Goal: Transaction & Acquisition: Purchase product/service

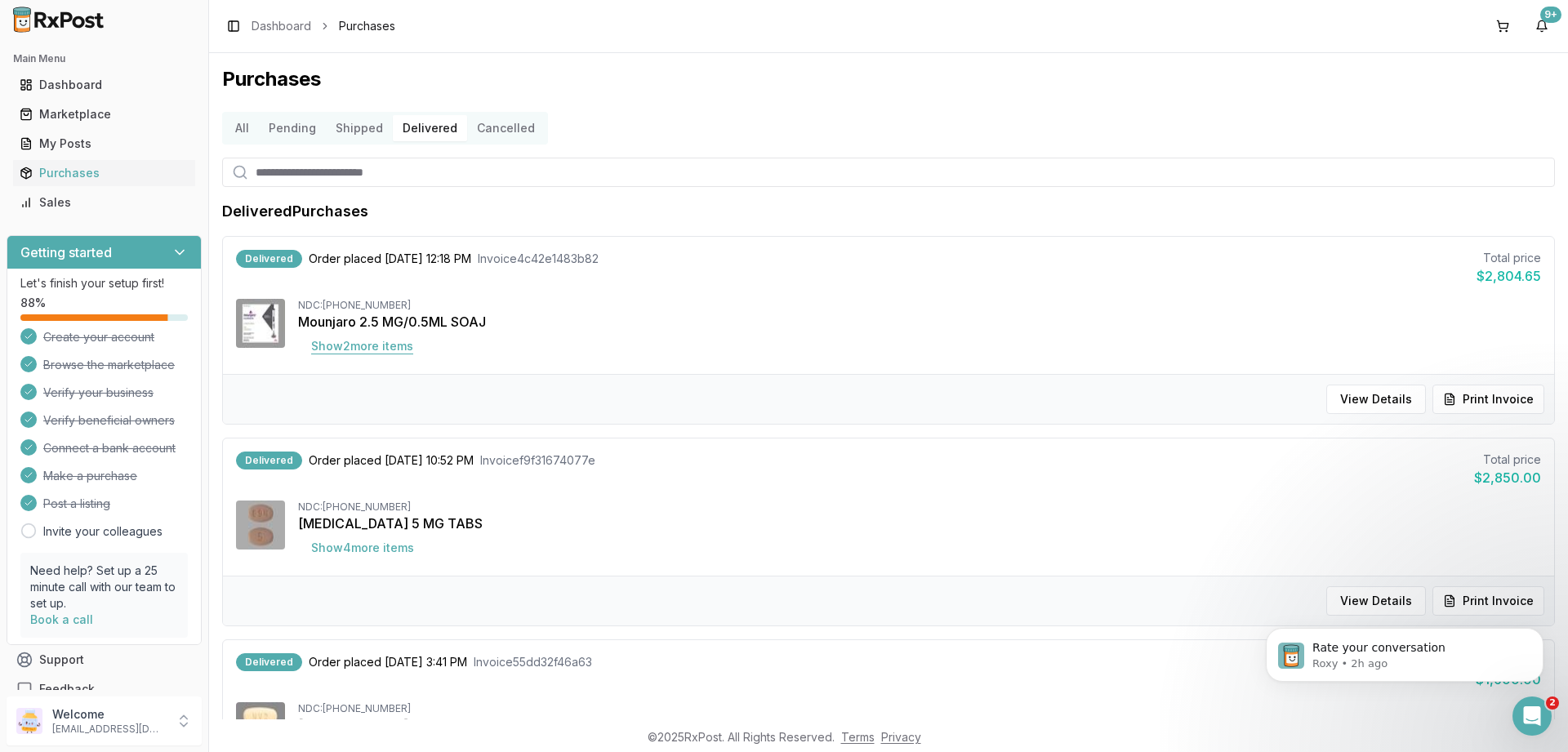
click at [395, 344] on button "Show 2 more item s" at bounding box center [362, 346] width 128 height 30
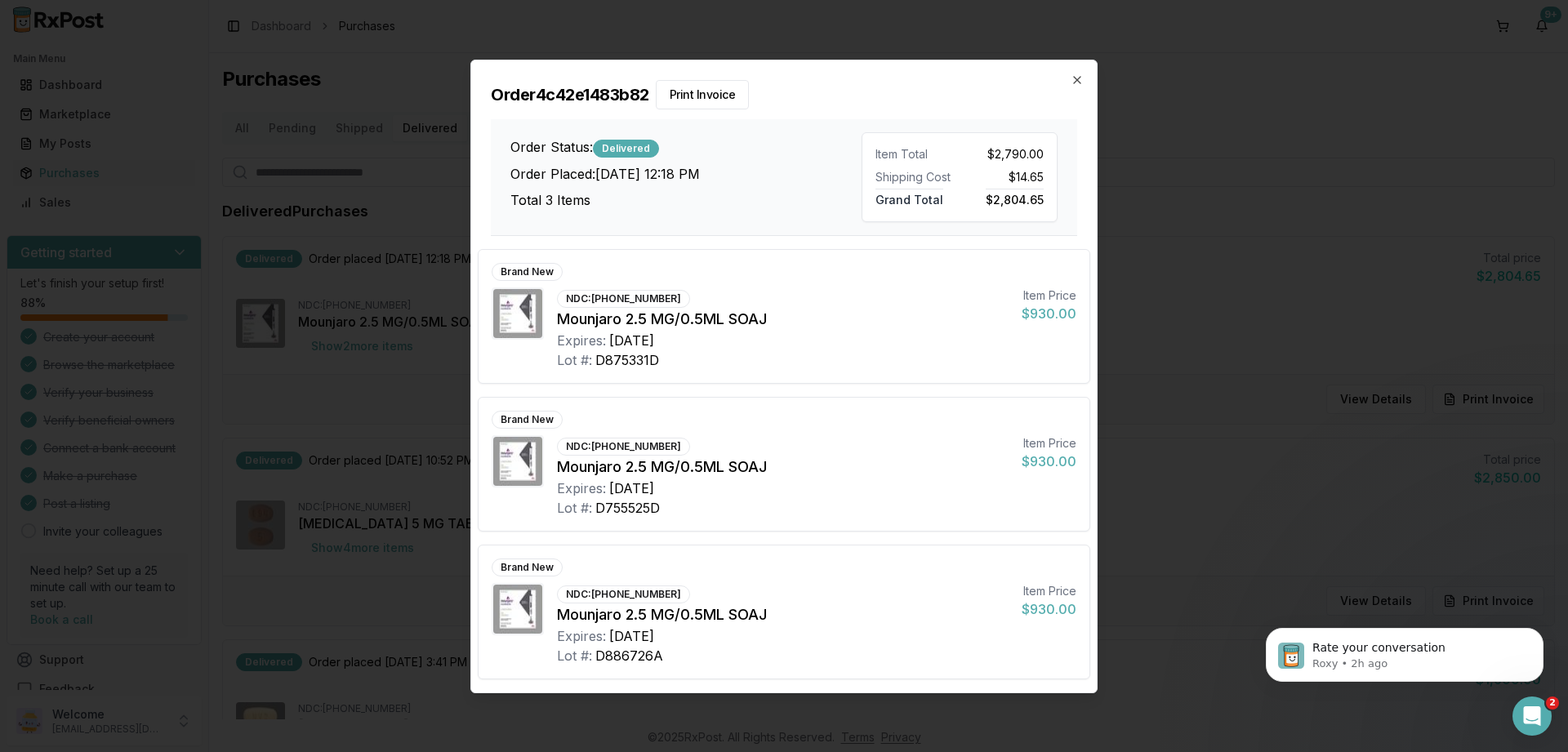
click at [1077, 70] on div "Order 4c42e1483b82 Print Invoice Order Status: Delivered Order Placed: [DATE] 1…" at bounding box center [784, 148] width 625 height 175
click at [1067, 84] on h2 "Order 4c42e1483b82 Print Invoice" at bounding box center [784, 95] width 587 height 30
click at [1073, 80] on icon "button" at bounding box center [1077, 80] width 13 height 13
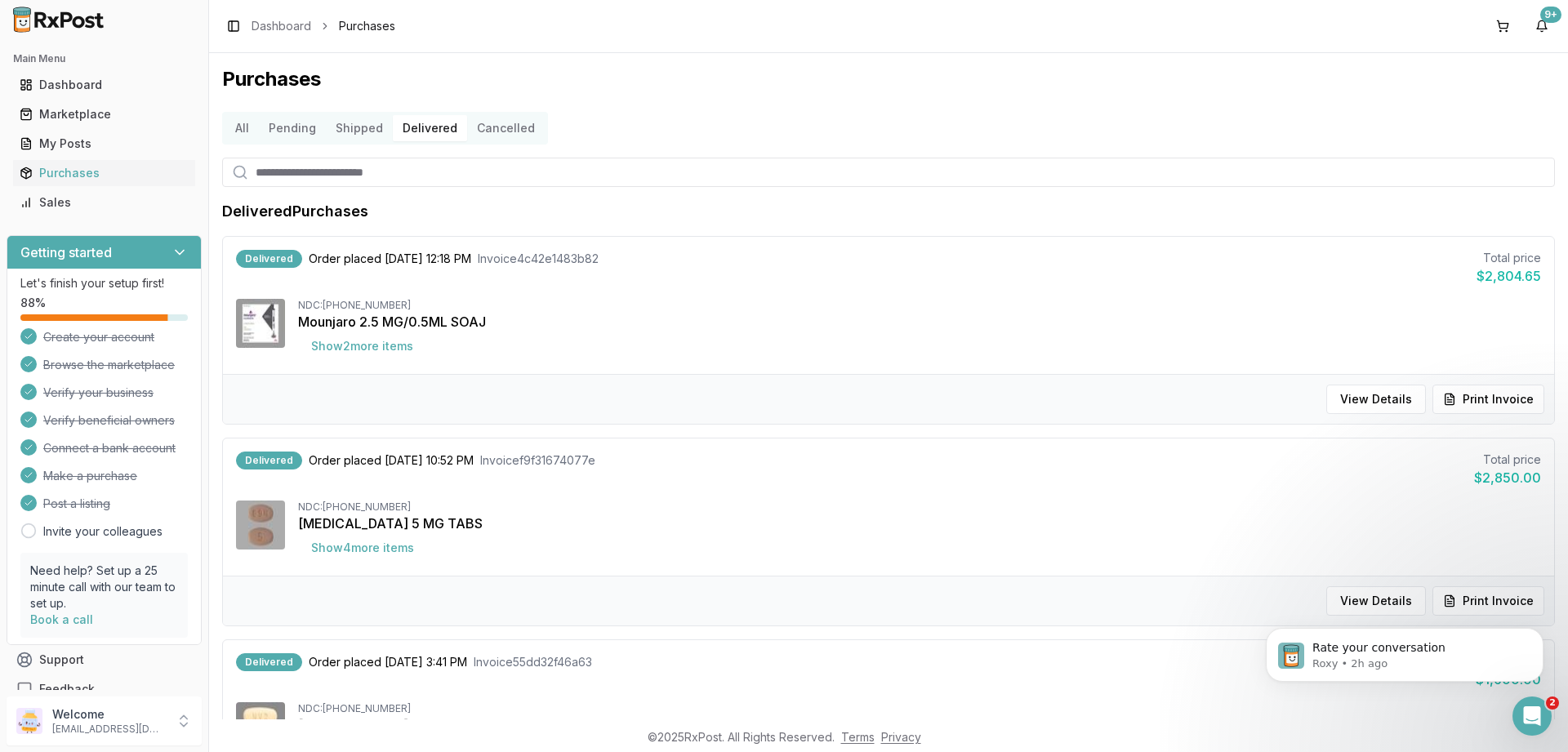
click at [280, 121] on button "Pending" at bounding box center [293, 128] width 67 height 26
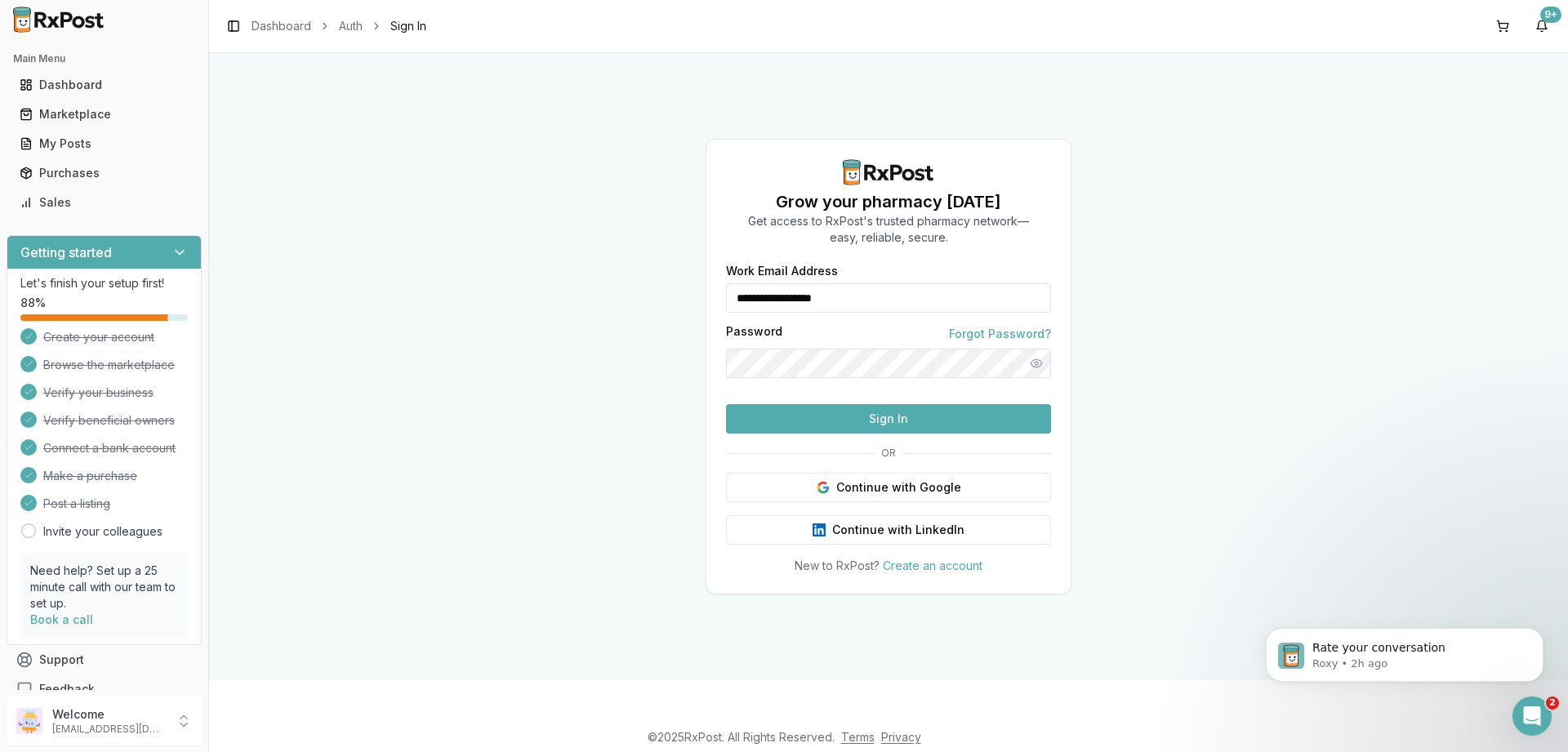
click at [819, 434] on button "Sign In" at bounding box center [889, 419] width 325 height 30
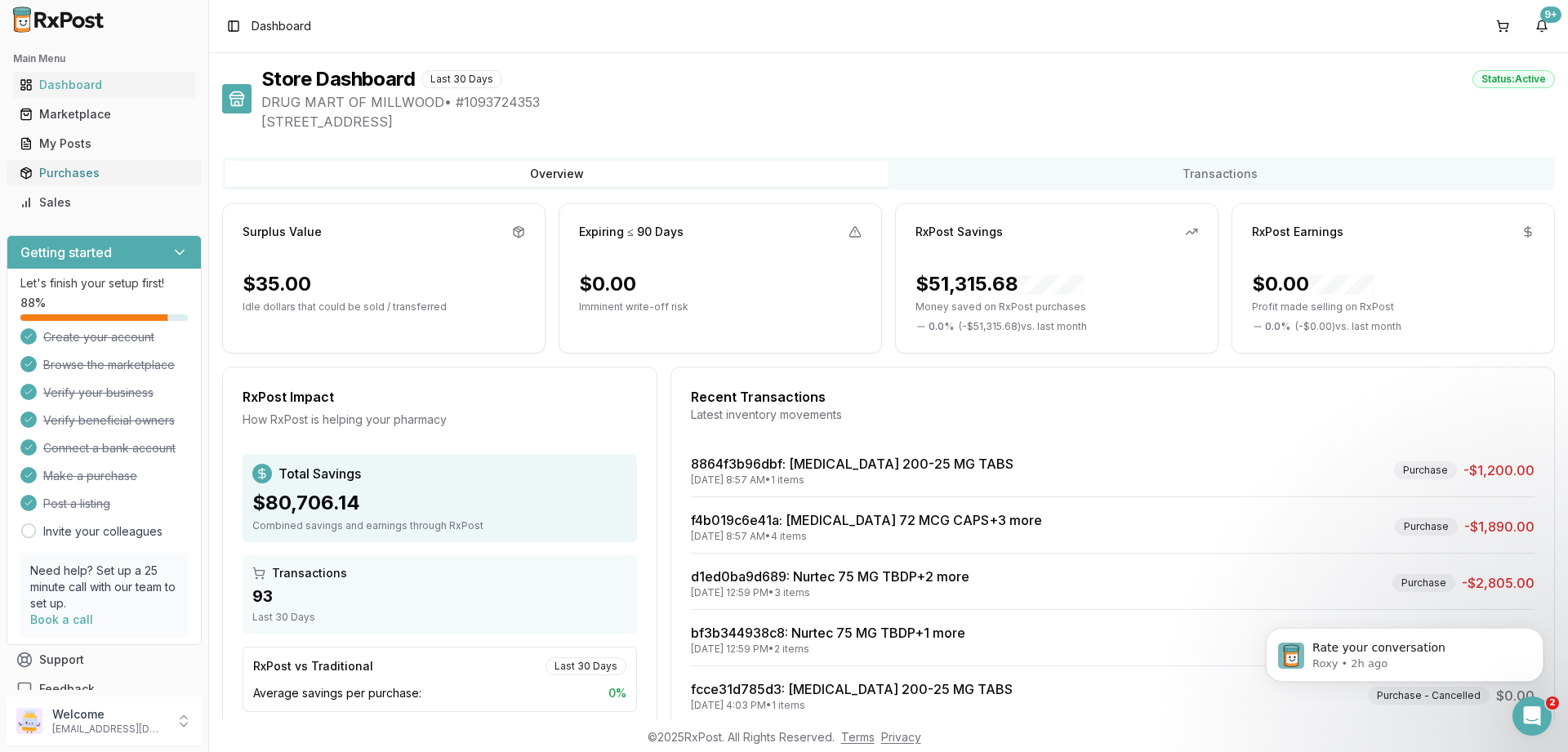
click at [62, 168] on div "Purchases" at bounding box center [104, 173] width 169 height 16
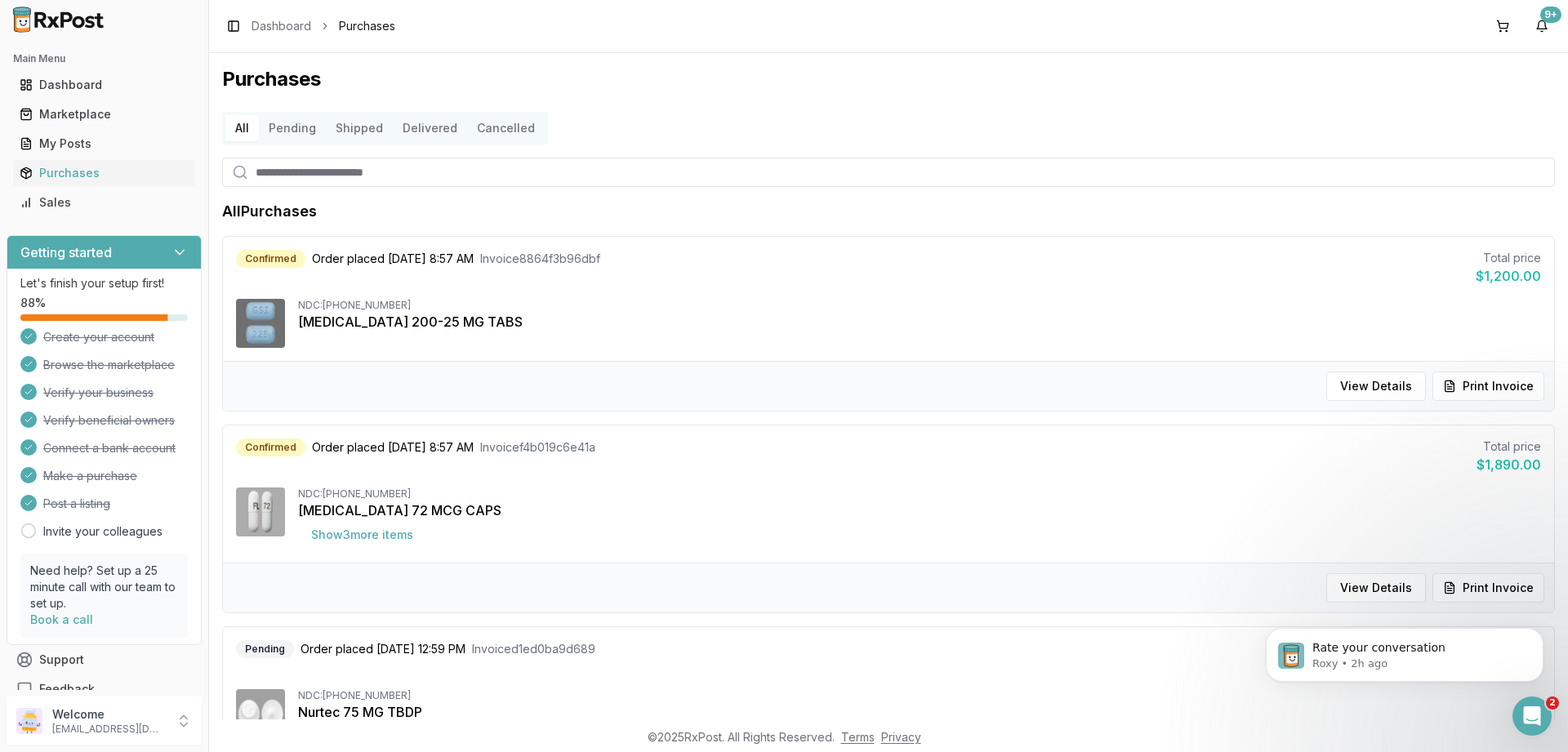
click at [284, 126] on button "Pending" at bounding box center [293, 128] width 67 height 26
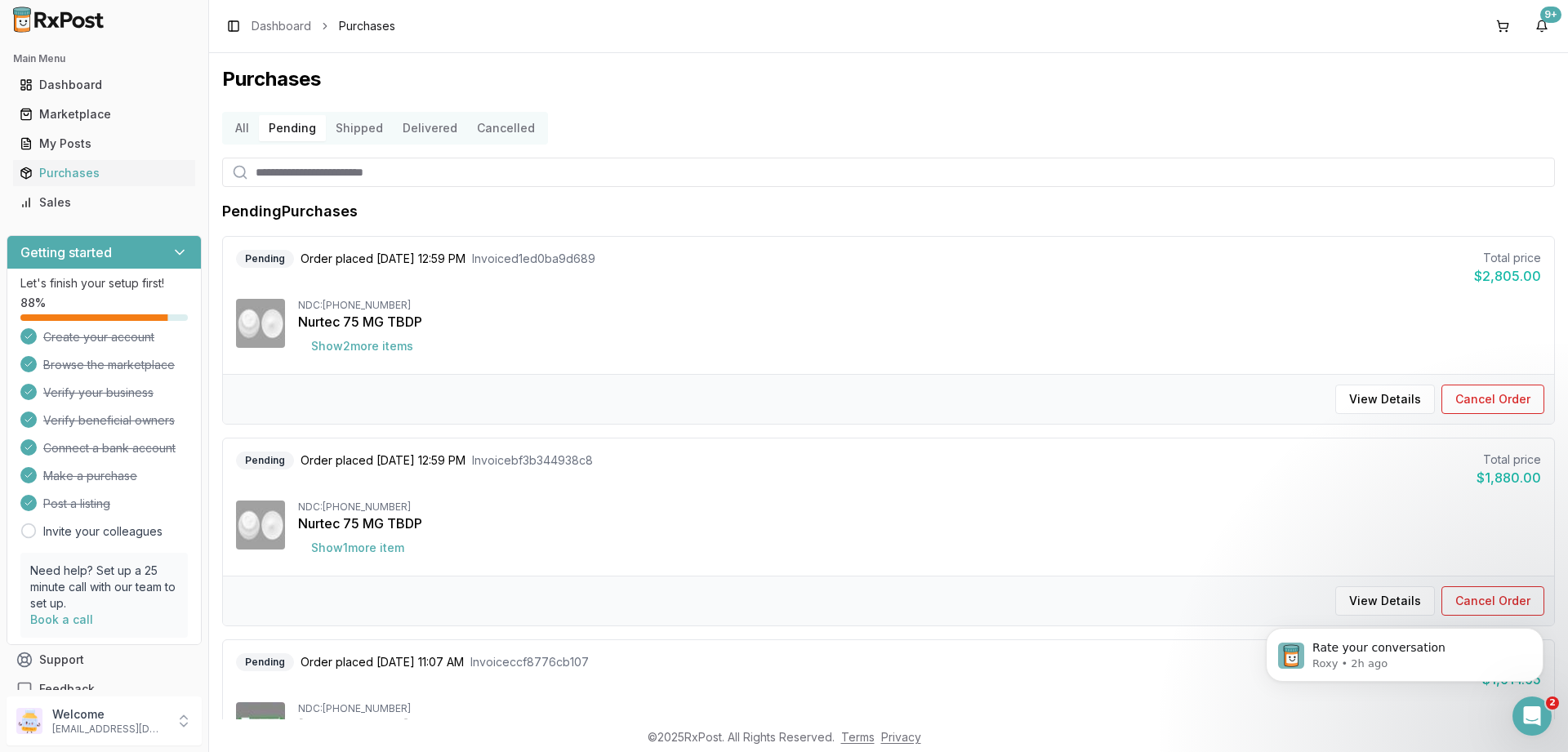
click at [371, 121] on button "Shipped" at bounding box center [359, 128] width 67 height 26
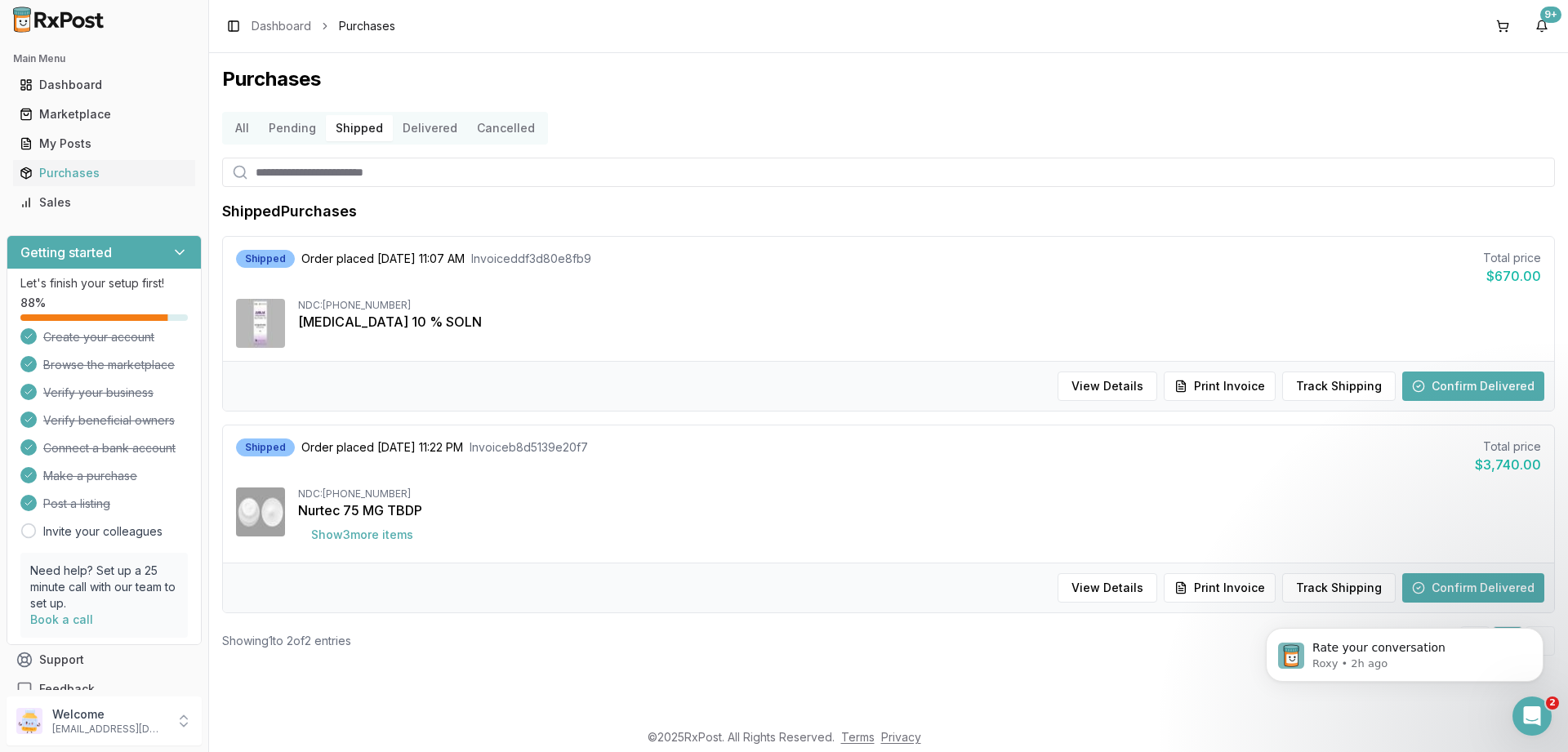
click at [437, 135] on button "Delivered" at bounding box center [430, 128] width 75 height 26
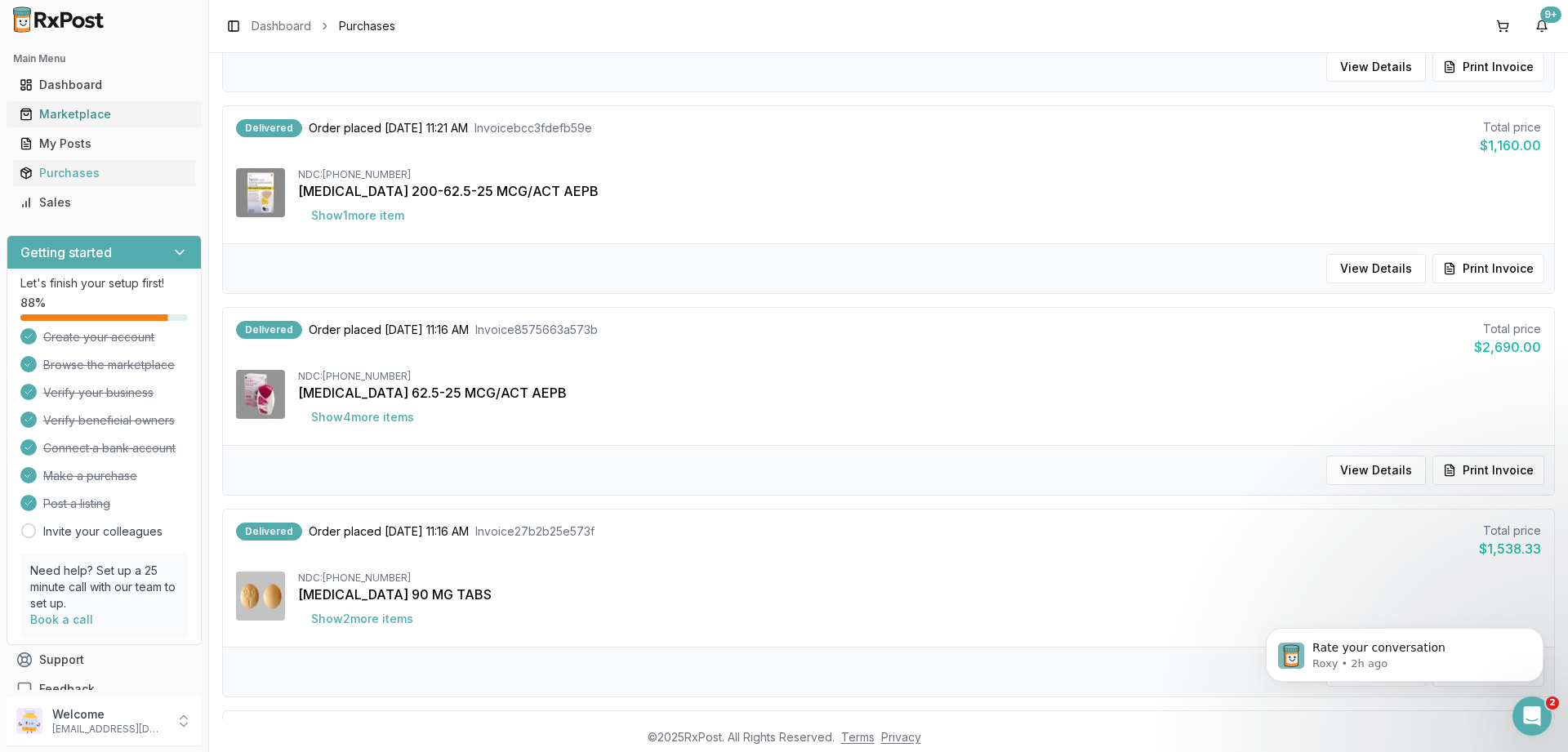
scroll to position [686, 0]
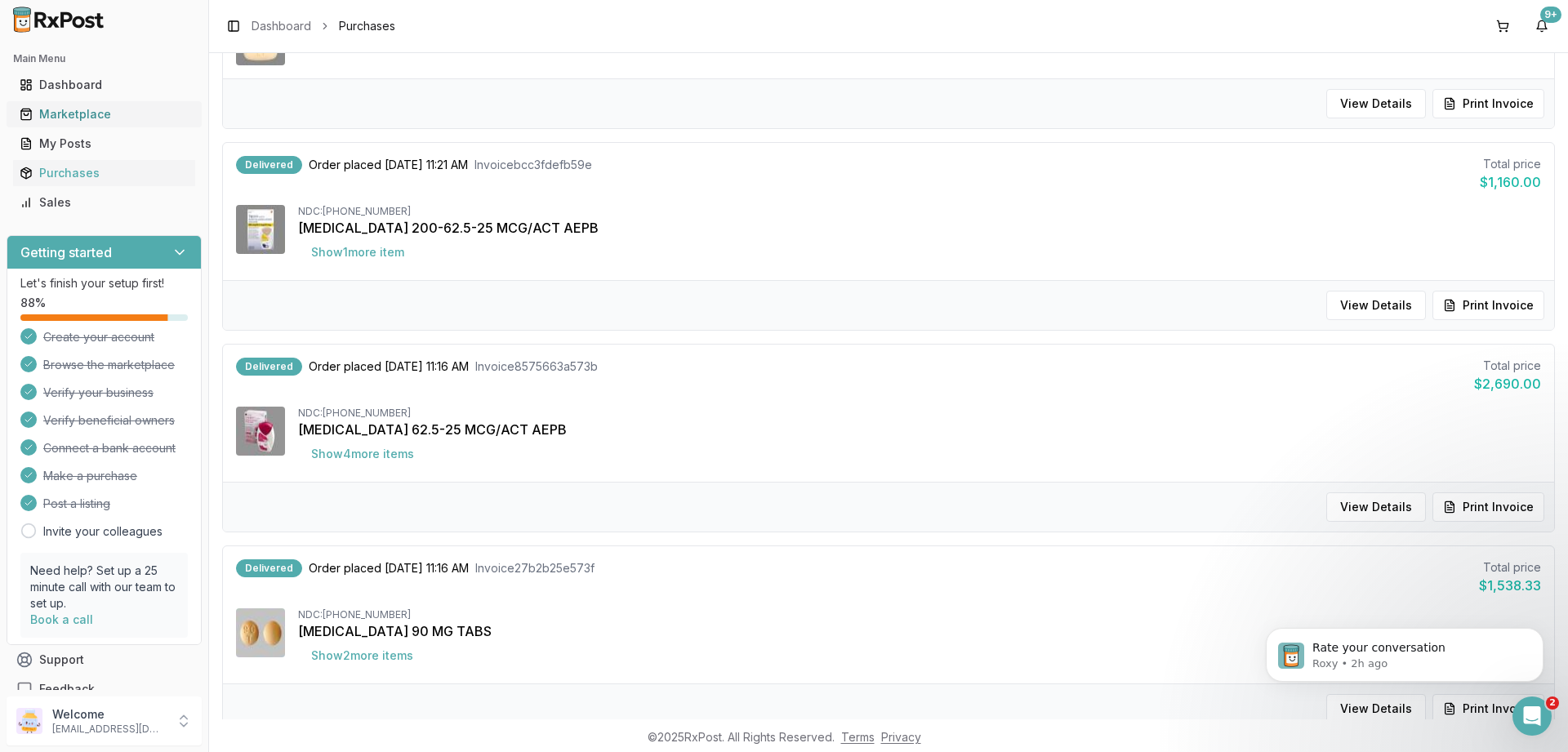
click at [52, 109] on div "Marketplace" at bounding box center [104, 114] width 169 height 16
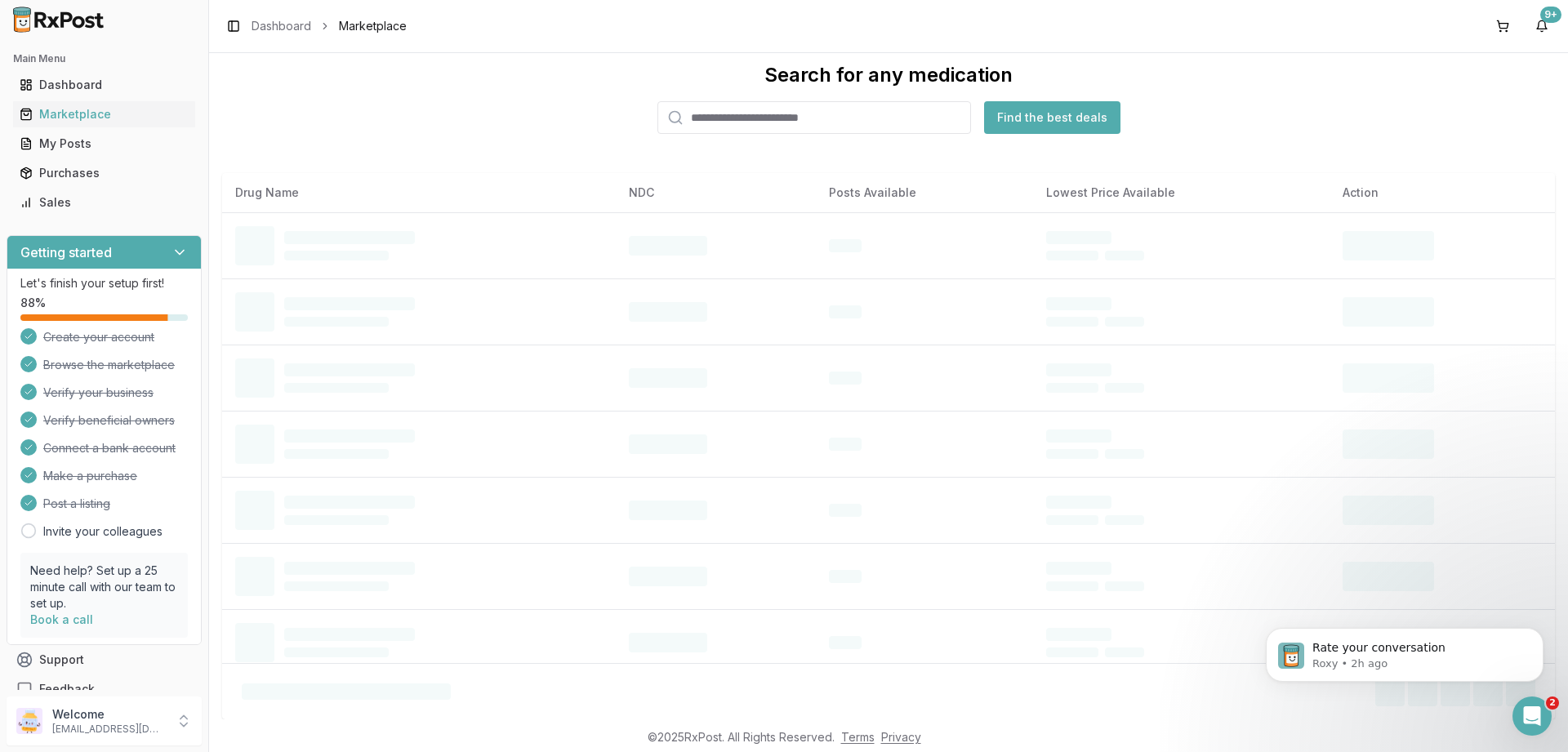
scroll to position [30, 0]
click at [713, 125] on input "search" at bounding box center [814, 117] width 313 height 33
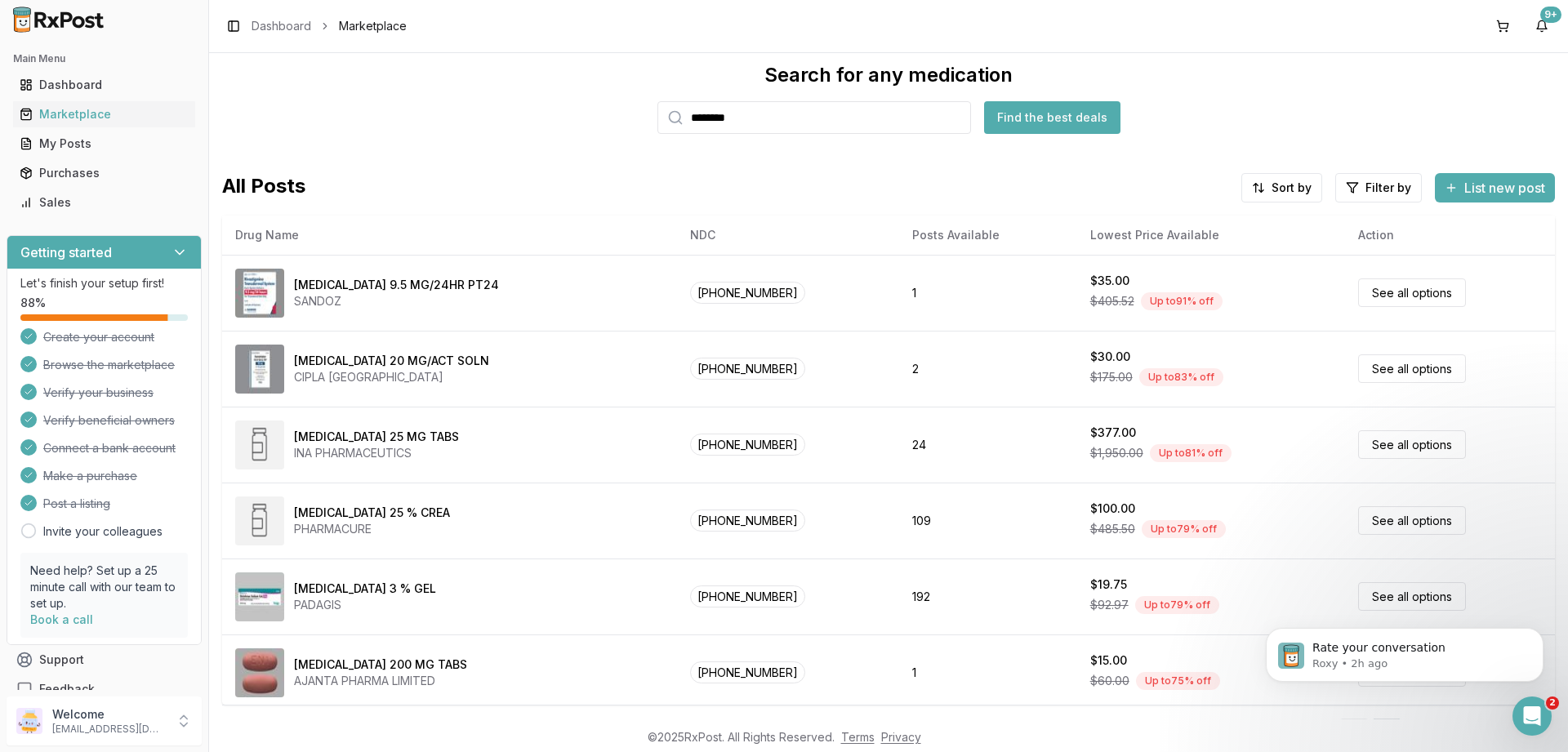
type input "********"
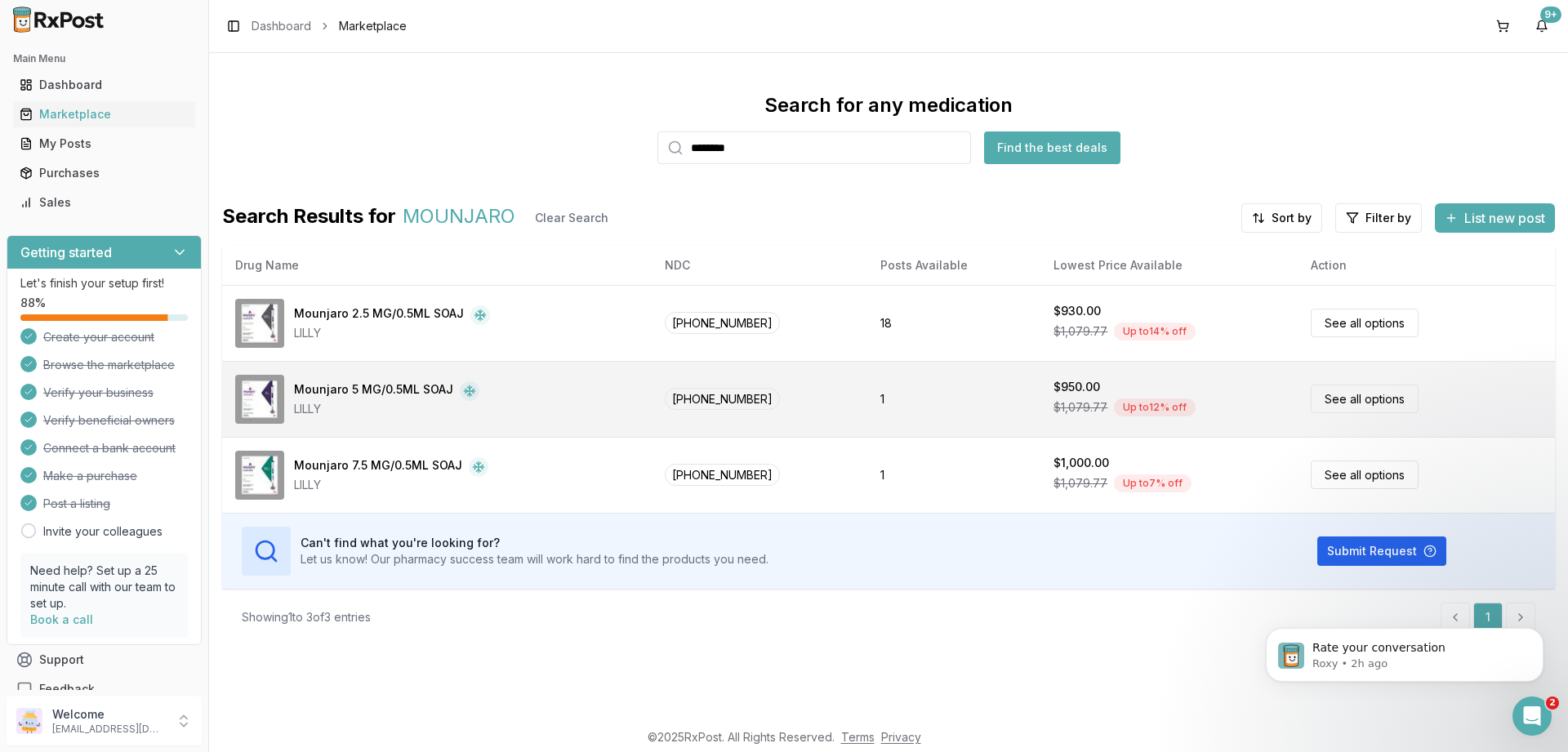
click at [1354, 411] on link "See all options" at bounding box center [1365, 399] width 107 height 29
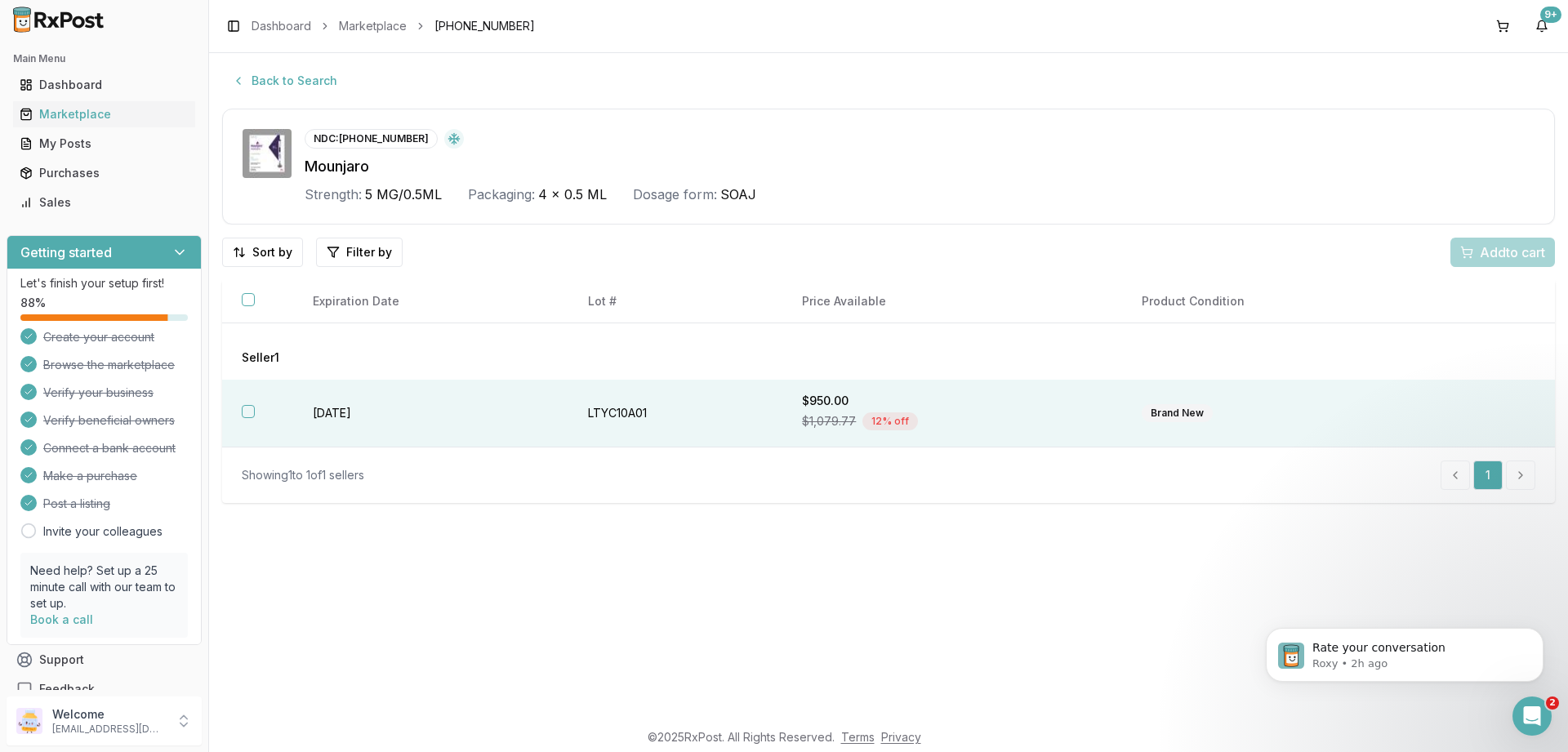
click at [249, 417] on button "button" at bounding box center [249, 412] width 13 height 13
click at [1511, 249] on span "Add 1 to cart" at bounding box center [1510, 253] width 71 height 20
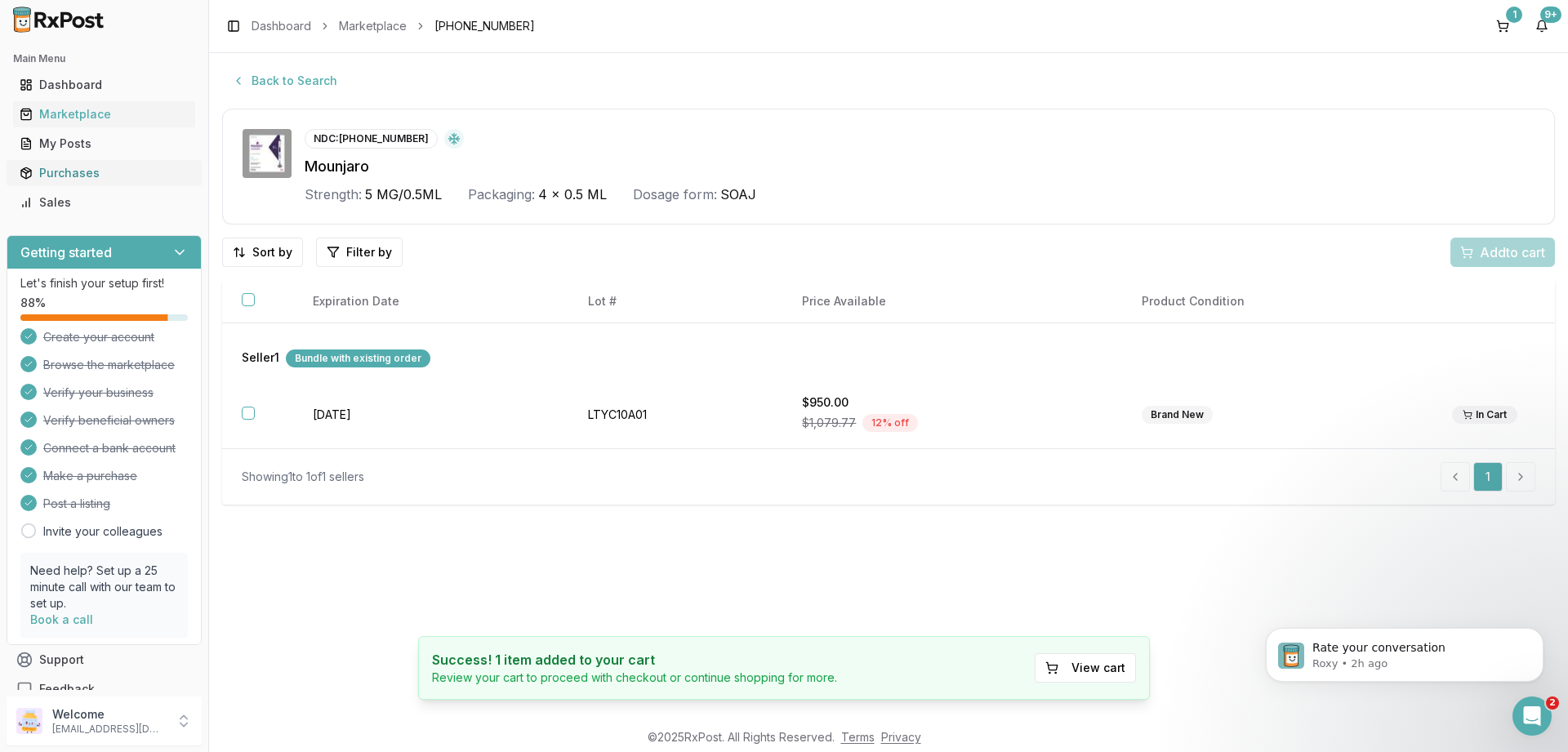
click at [66, 166] on div "Purchases" at bounding box center [104, 173] width 169 height 16
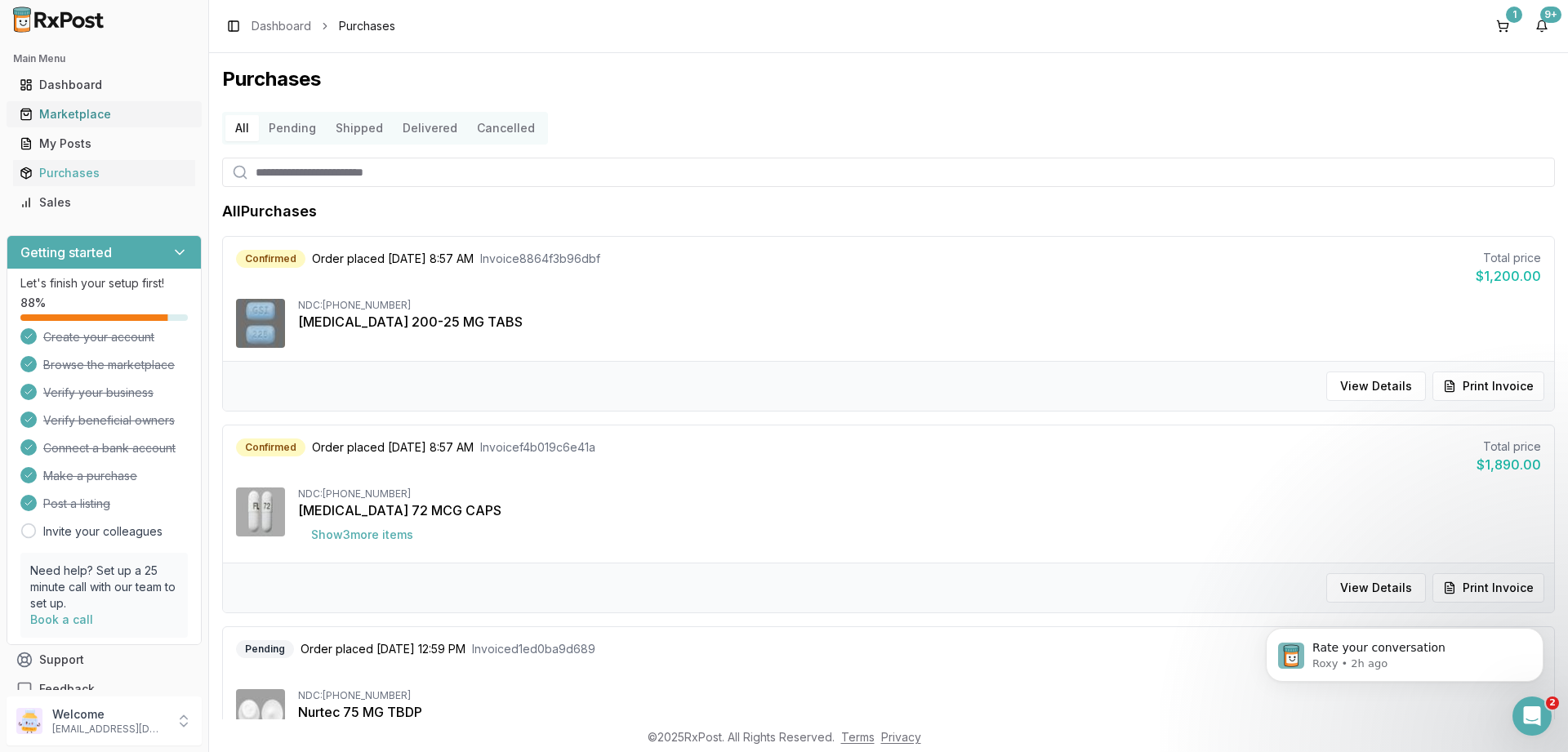
click at [64, 118] on div "Marketplace" at bounding box center [104, 114] width 169 height 16
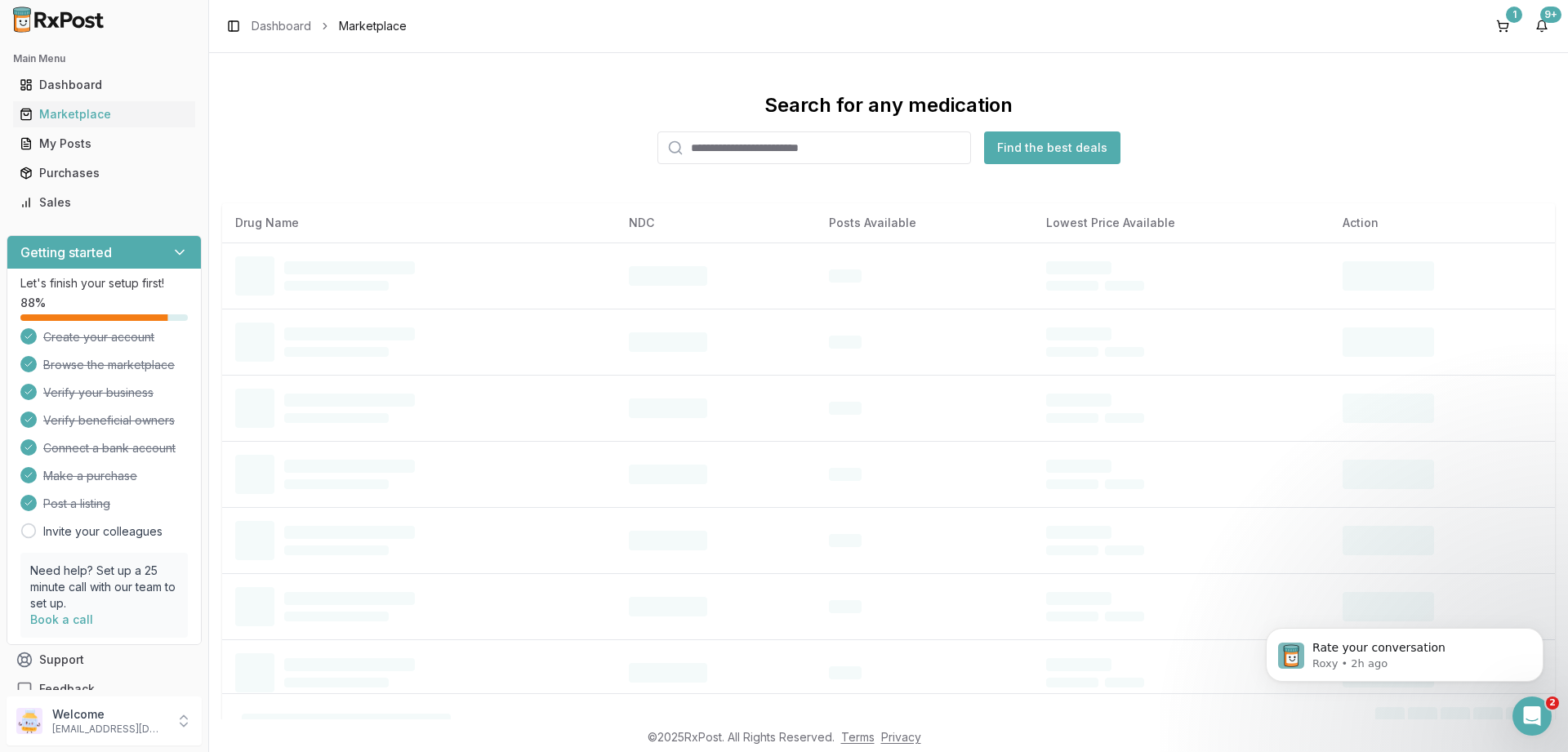
click at [798, 156] on input "search" at bounding box center [814, 148] width 313 height 33
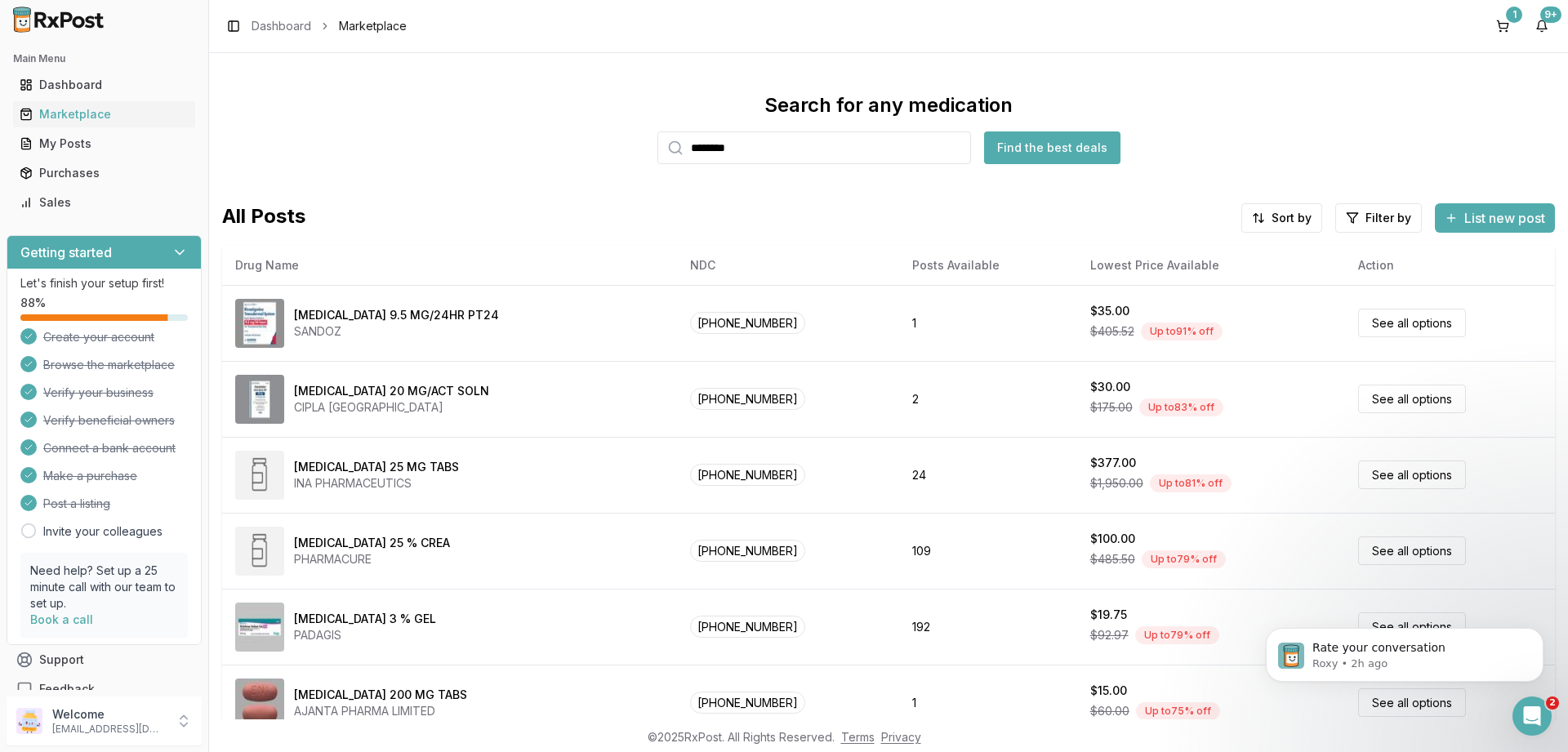
type input "********"
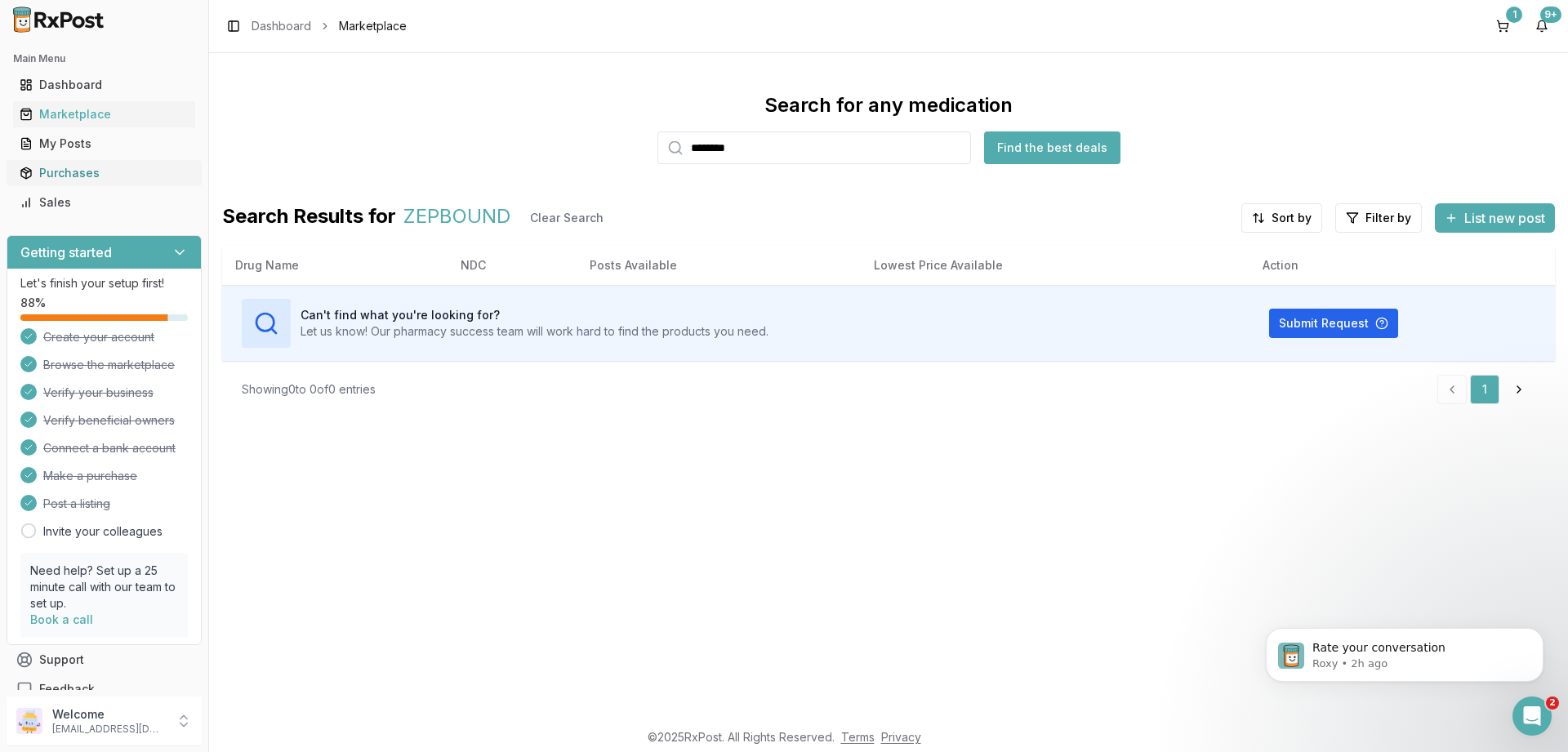
click at [53, 177] on div "Purchases" at bounding box center [104, 173] width 169 height 16
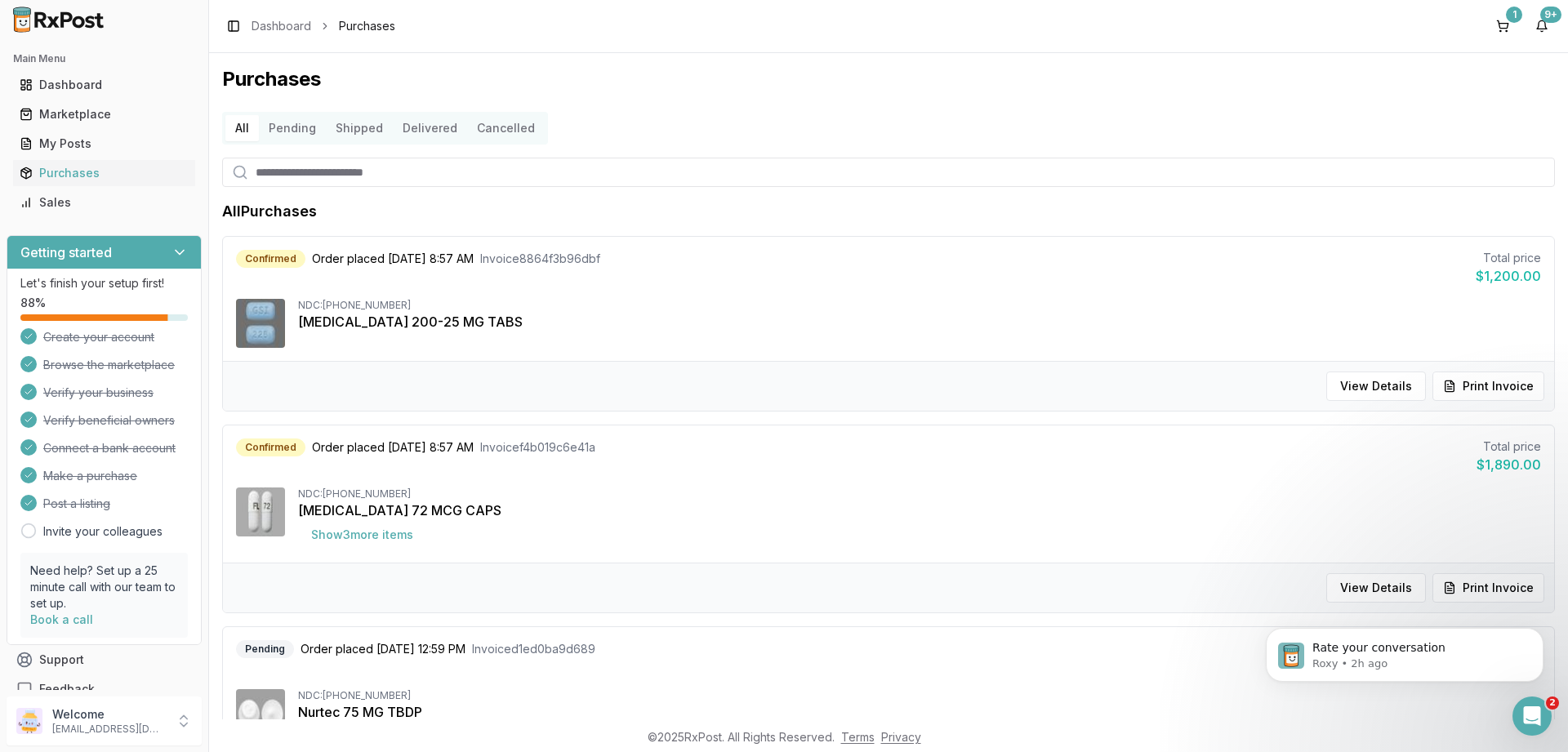
click at [423, 124] on button "Delivered" at bounding box center [430, 128] width 75 height 26
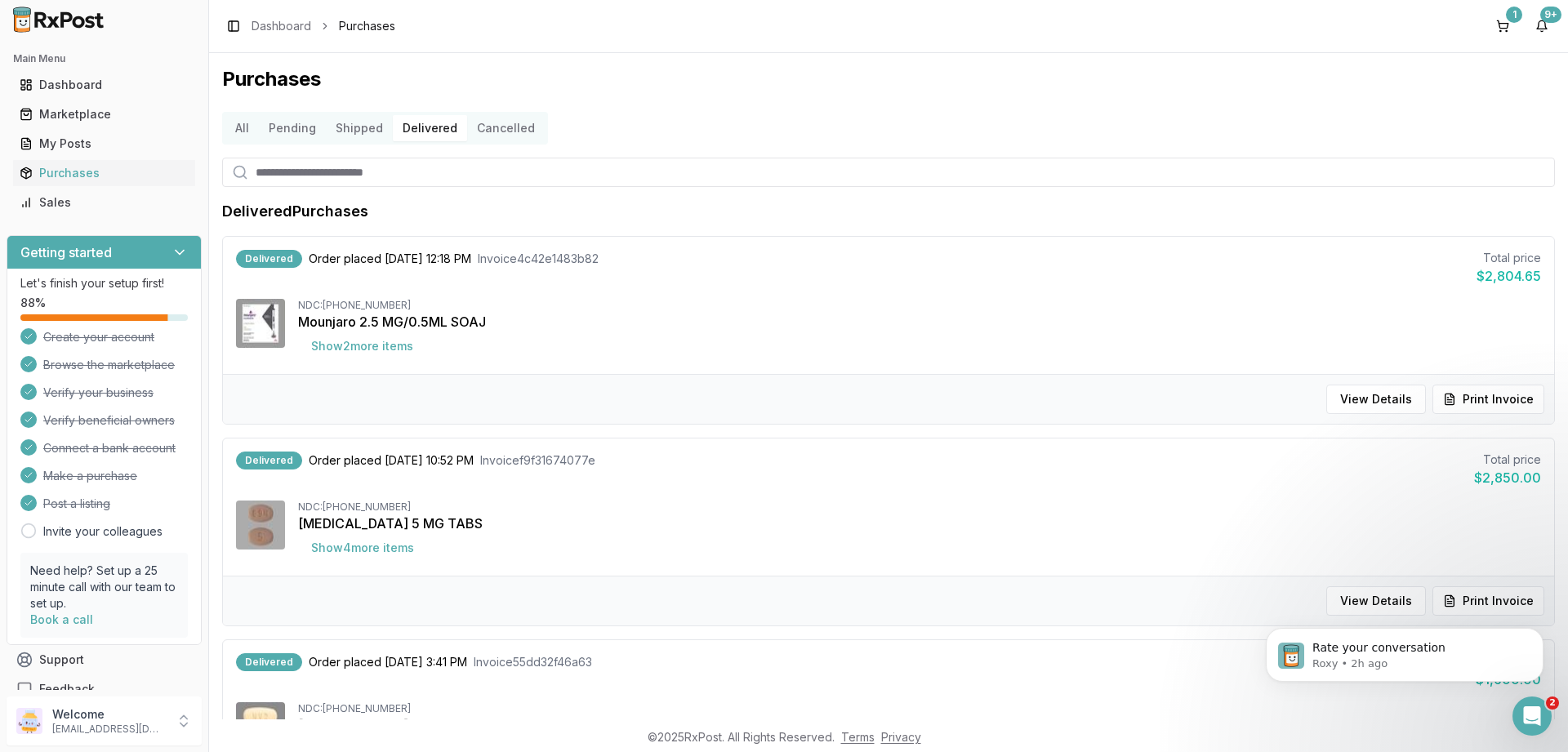
click at [373, 137] on button "Shipped" at bounding box center [359, 128] width 67 height 26
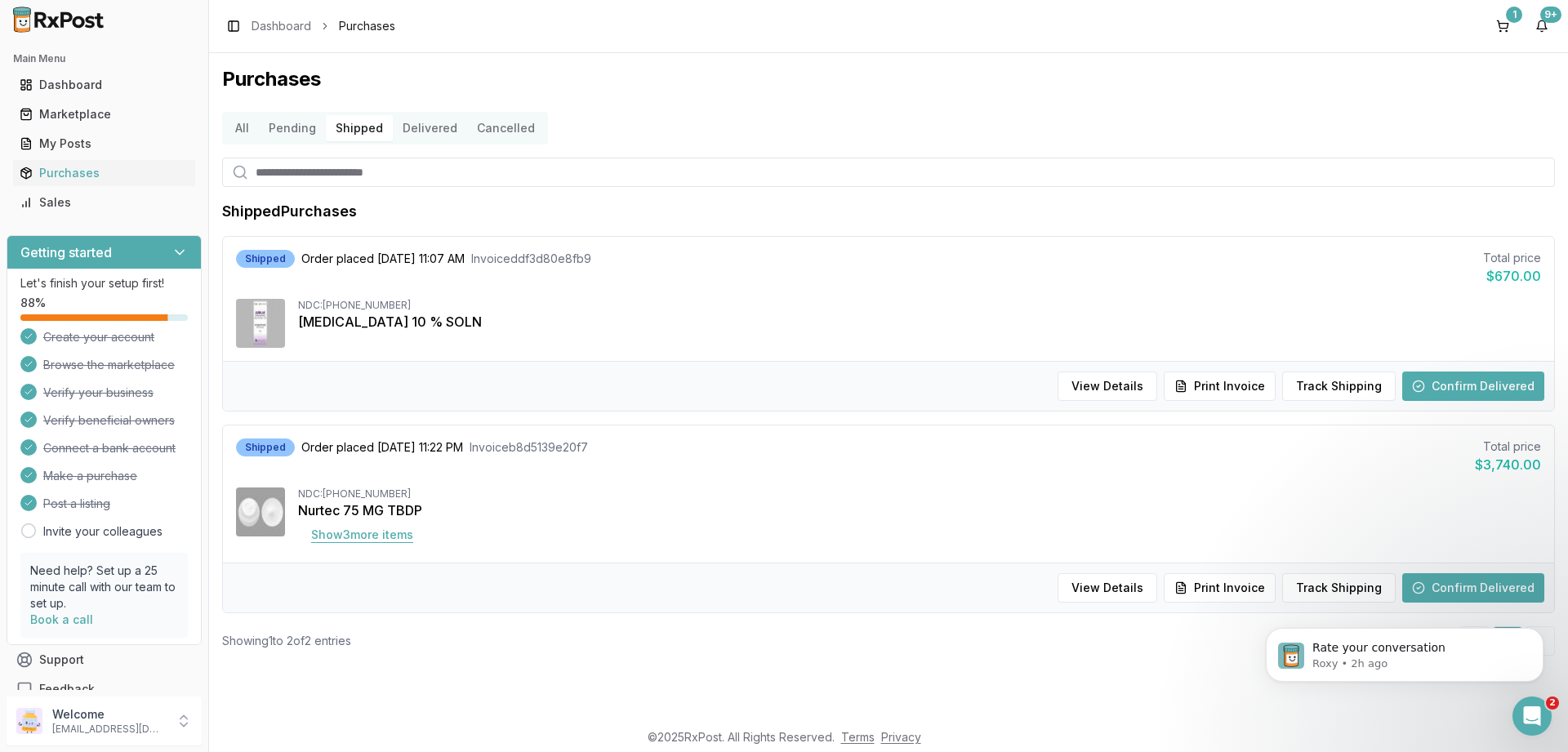
click at [358, 526] on button "Show 3 more item s" at bounding box center [362, 535] width 128 height 30
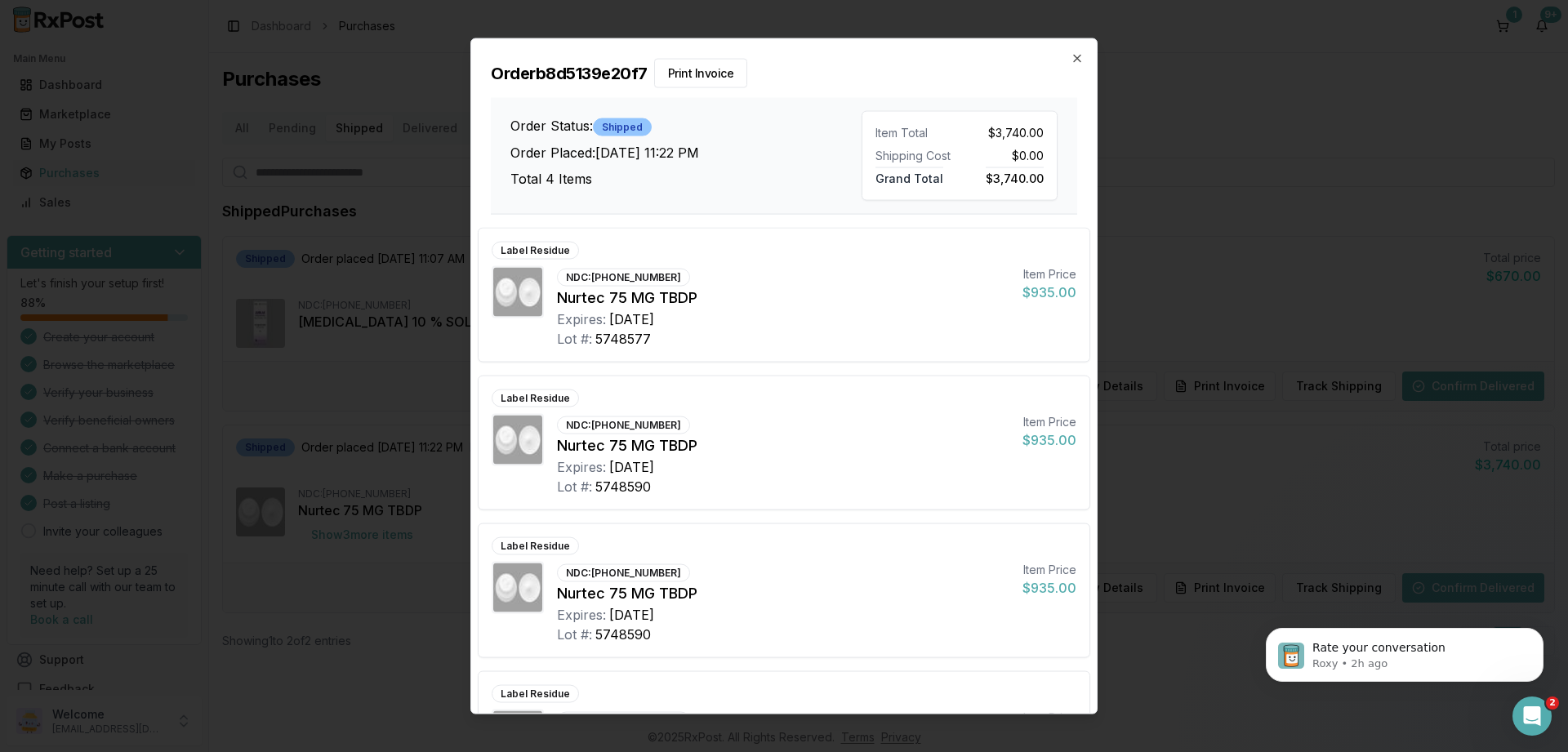
scroll to position [103, 0]
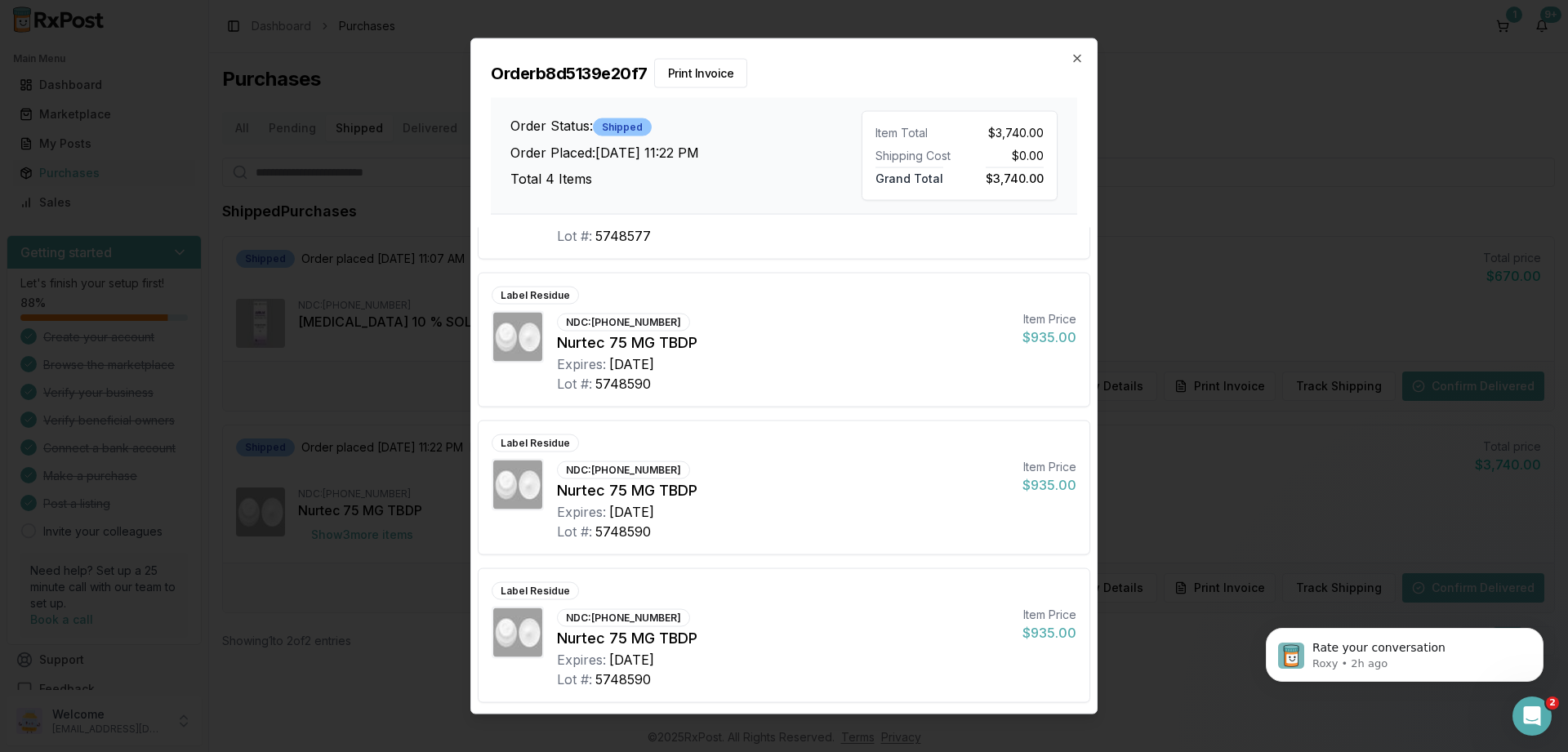
click at [1075, 49] on div "Order b8d5139e20f7 Print Invoice Order Status: Shipped Order Placed: [DATE] 11:…" at bounding box center [784, 126] width 625 height 175
click at [1077, 52] on icon "button" at bounding box center [1077, 58] width 13 height 13
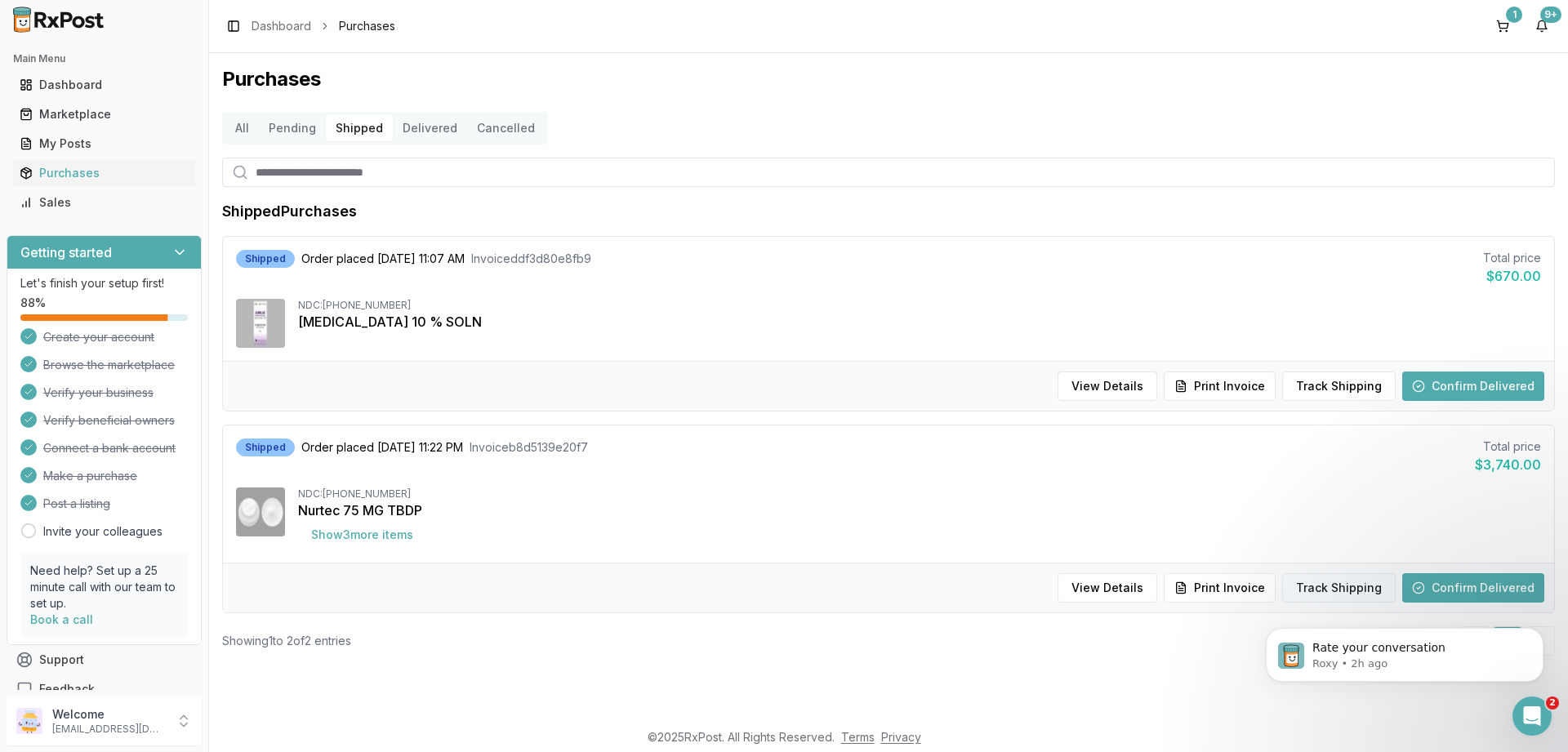
click at [1333, 586] on button "Track Shipping" at bounding box center [1339, 588] width 113 height 30
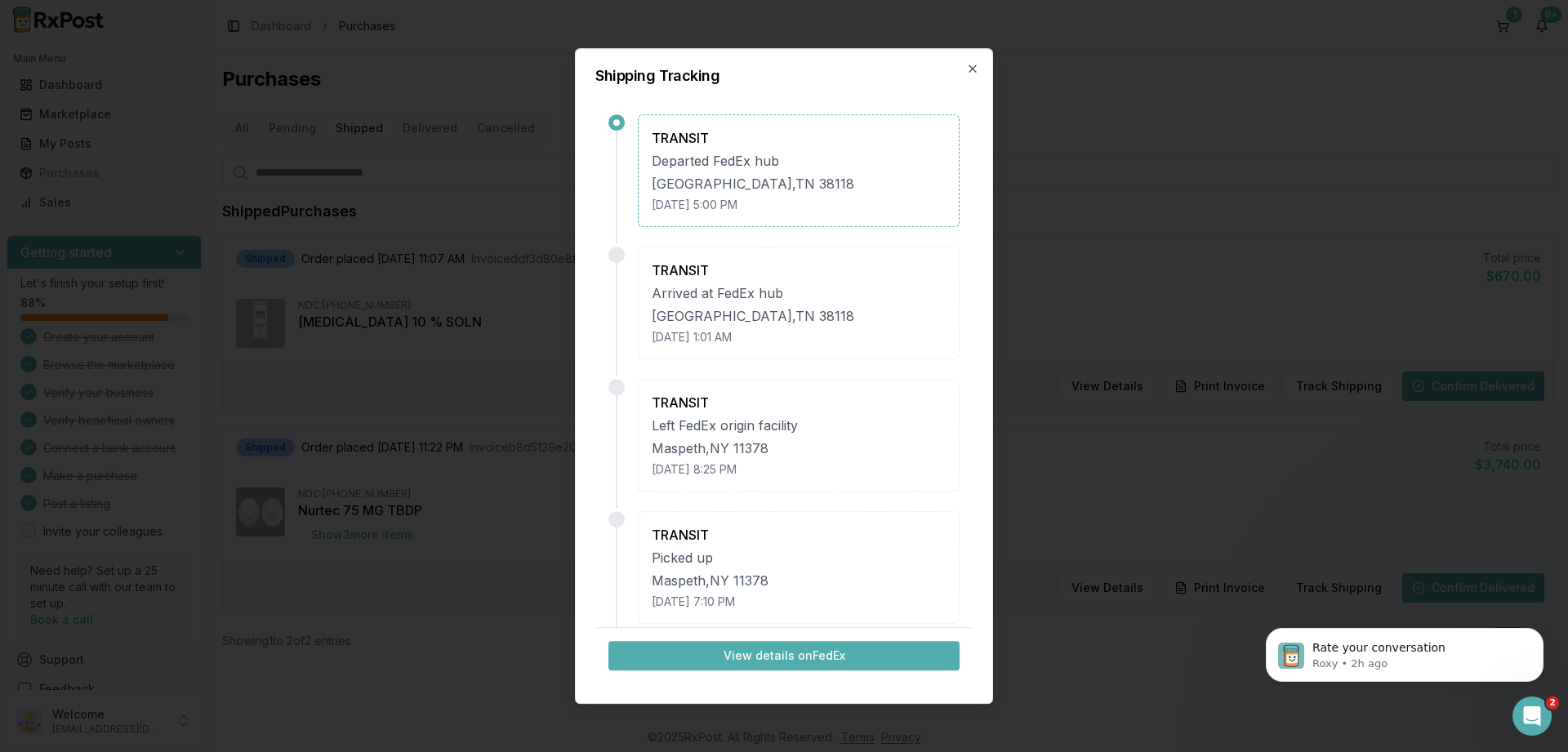
scroll to position [270, 0]
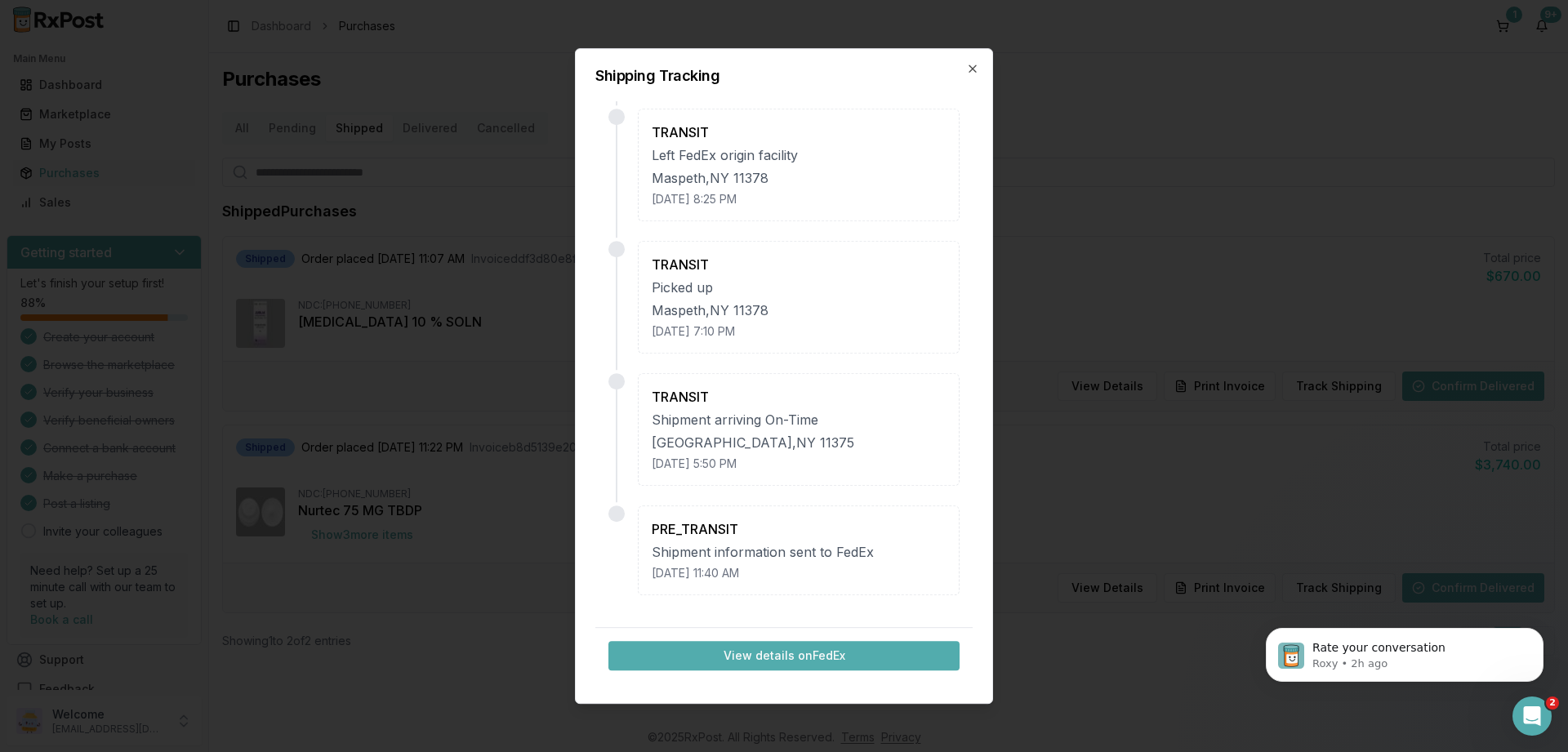
click at [752, 659] on button "View details on FedEx" at bounding box center [784, 655] width 351 height 30
click at [968, 67] on icon "button" at bounding box center [973, 69] width 13 height 13
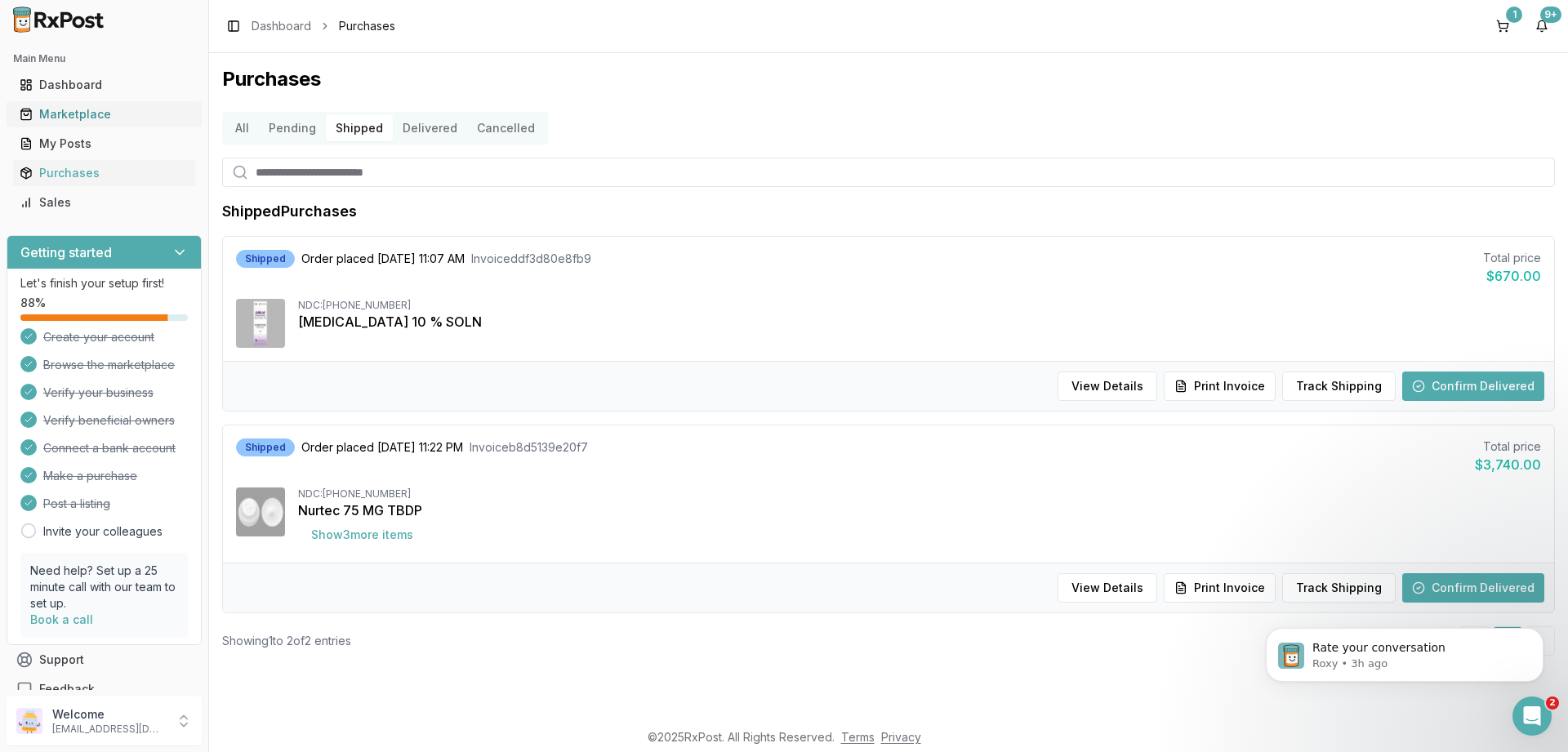
click at [57, 112] on div "Marketplace" at bounding box center [104, 114] width 169 height 16
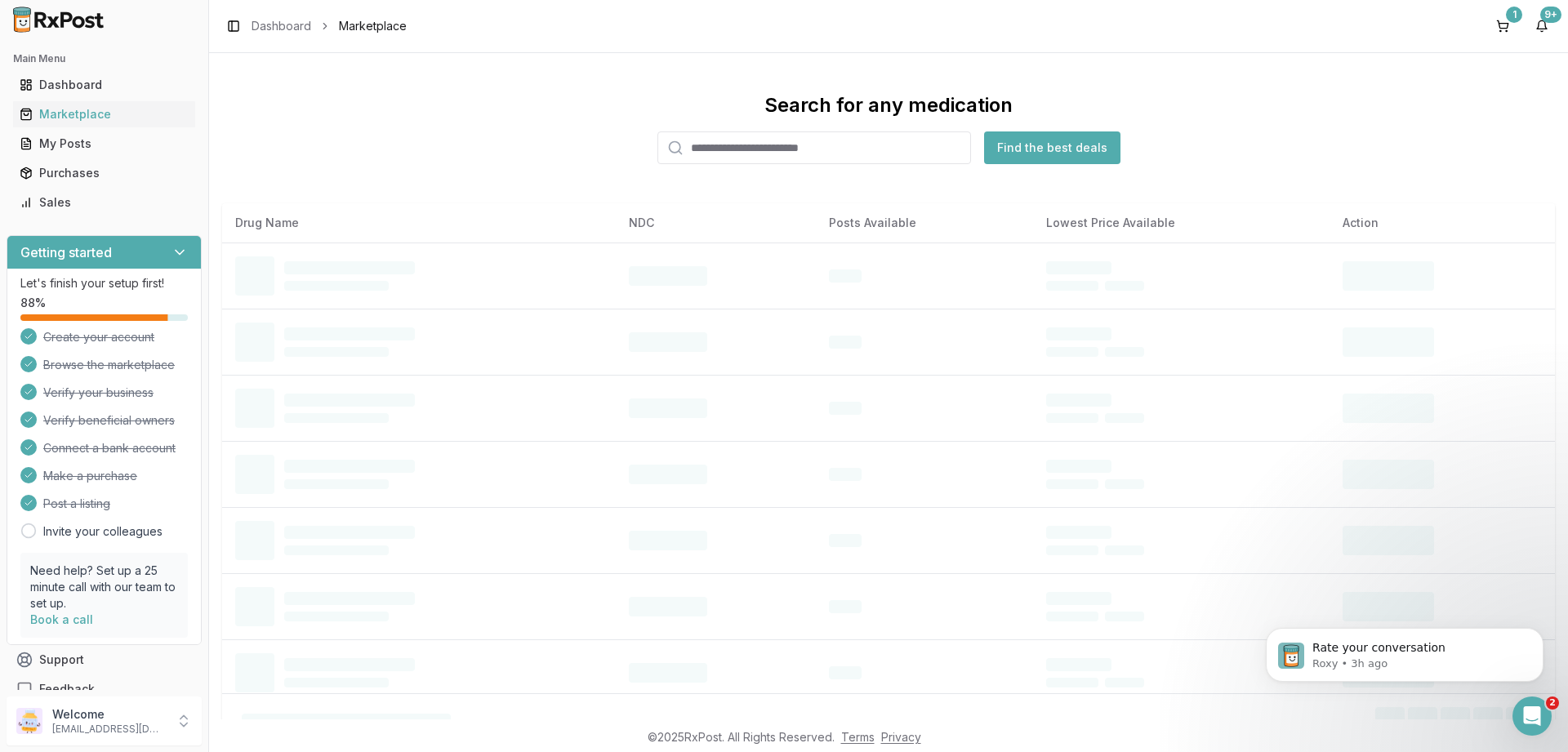
click at [703, 157] on input "search" at bounding box center [814, 148] width 313 height 33
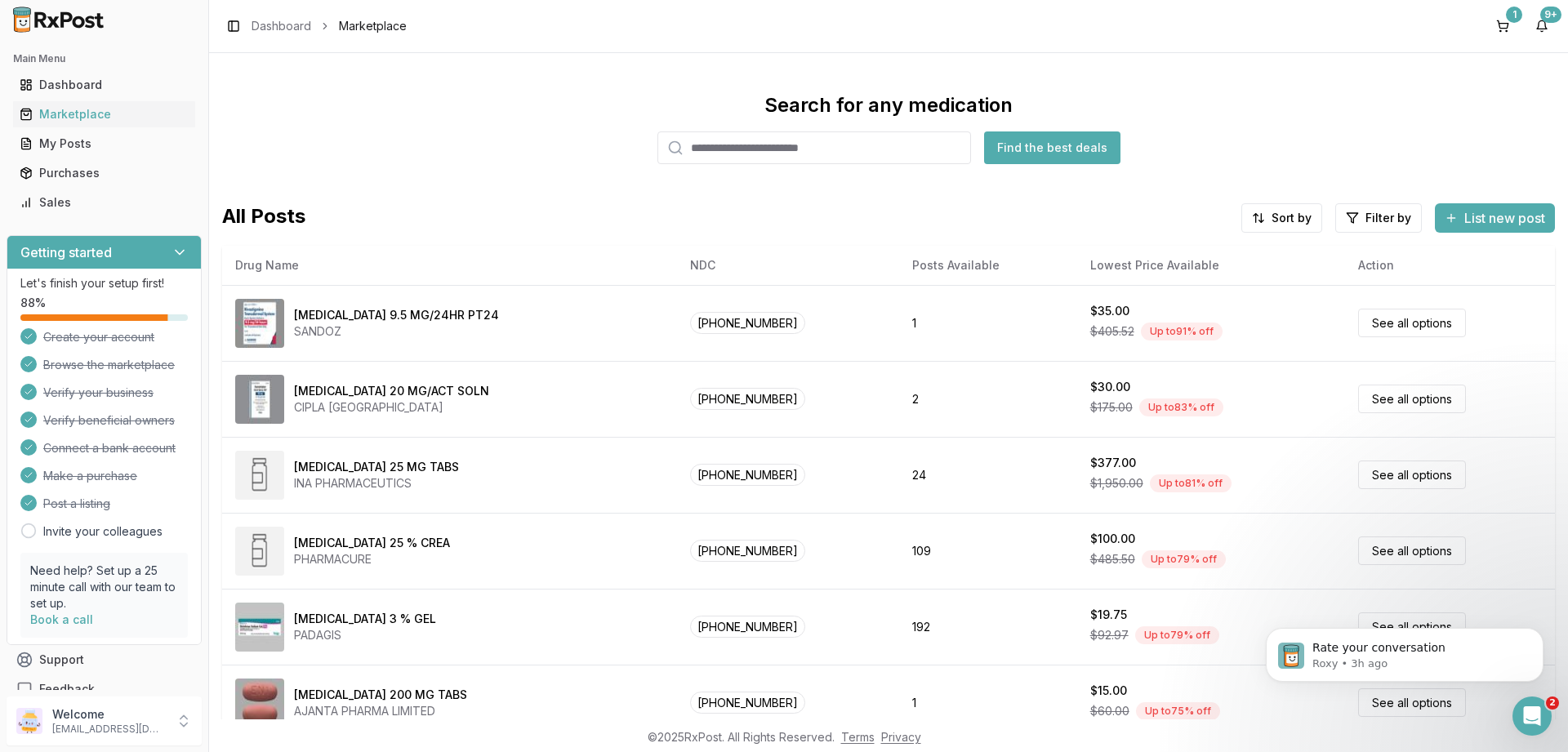
paste input "**********"
type input "**********"
click at [1031, 134] on button "Find the best deals" at bounding box center [1052, 148] width 136 height 33
